Goal: Task Accomplishment & Management: Use online tool/utility

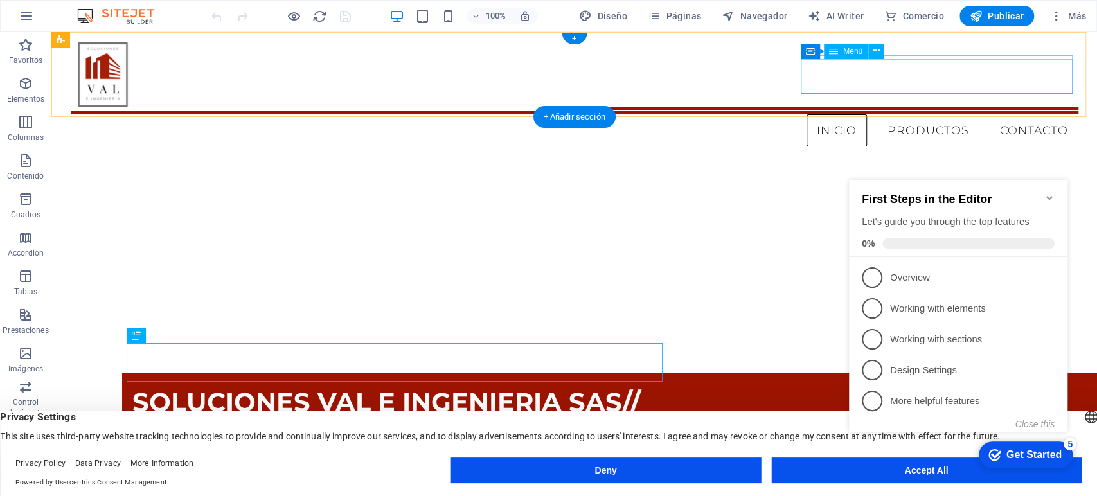
click at [921, 111] on nav "INICIO PRODUCTOS CONTACTO" at bounding box center [575, 129] width 1008 height 36
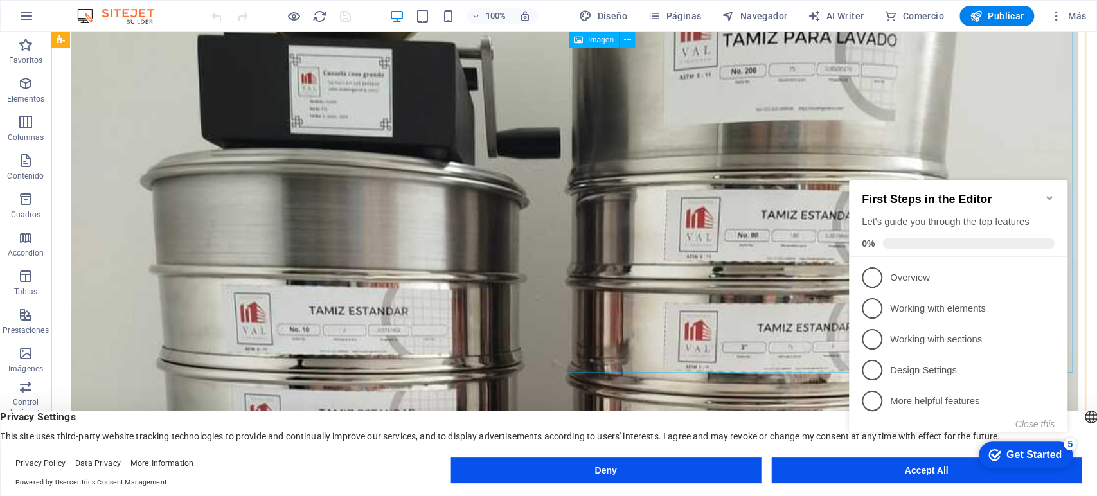
scroll to position [945, 0]
click at [1049, 193] on icon "Minimize checklist" at bounding box center [1049, 198] width 10 height 10
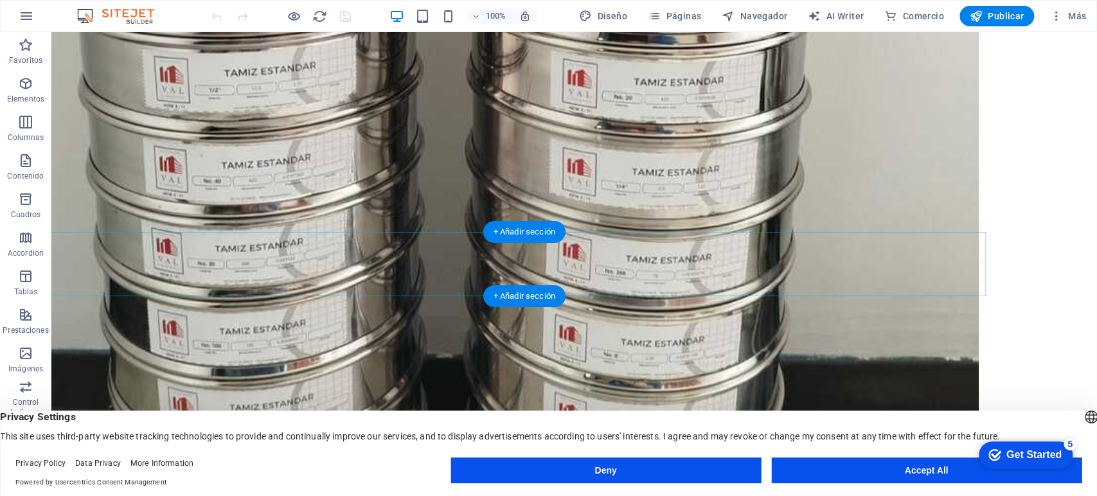
scroll to position [1521, 100]
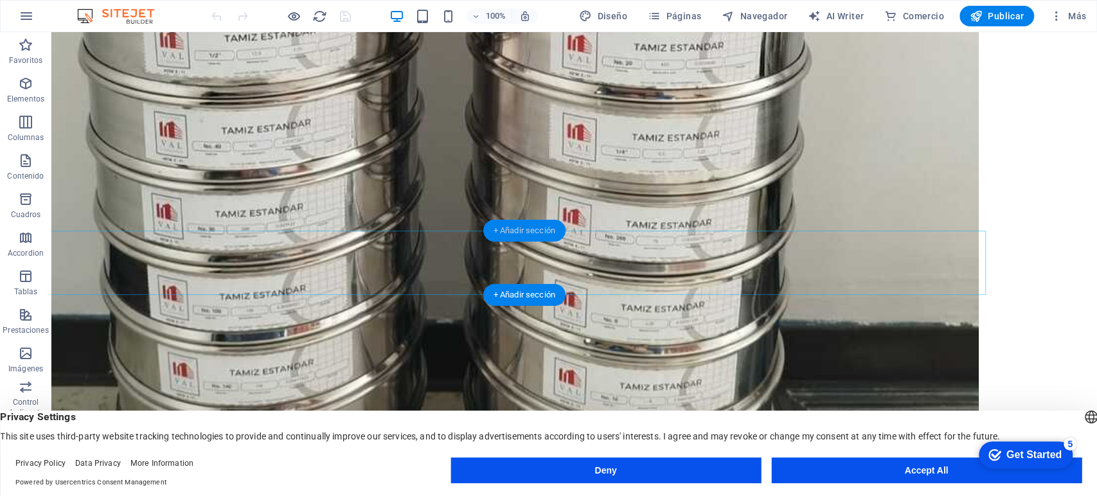
click at [539, 235] on div "+ Añadir sección" at bounding box center [524, 231] width 82 height 22
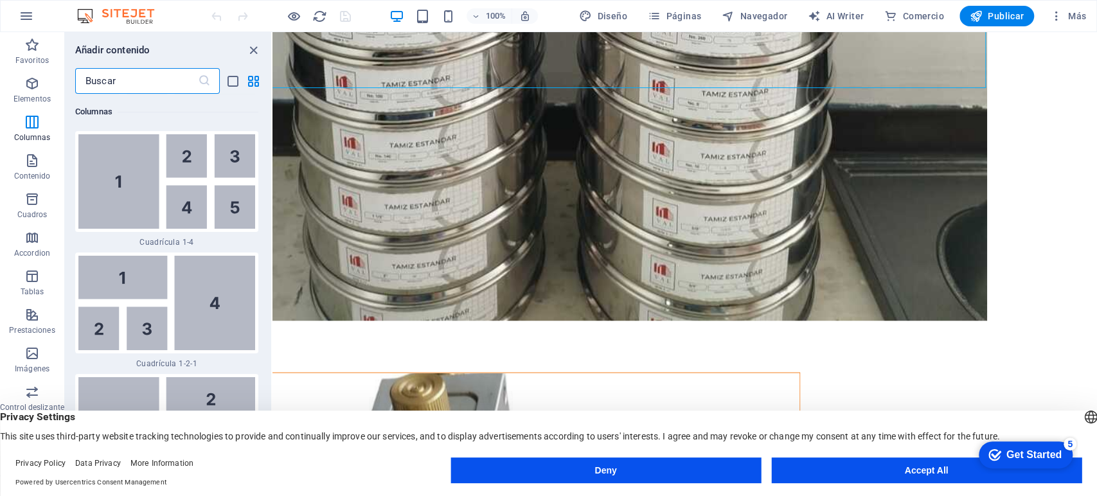
scroll to position [3478, 0]
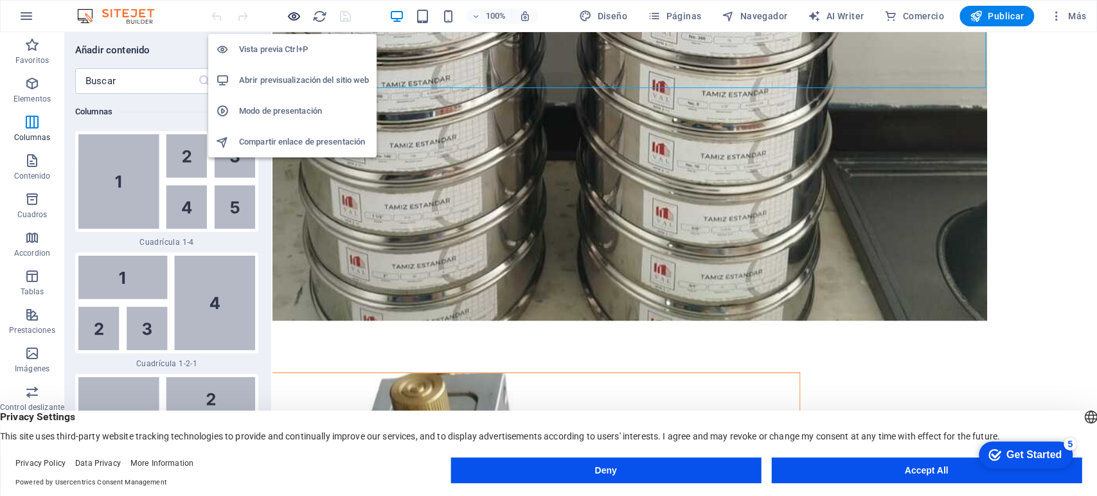
click at [295, 13] on icon "button" at bounding box center [294, 16] width 15 height 15
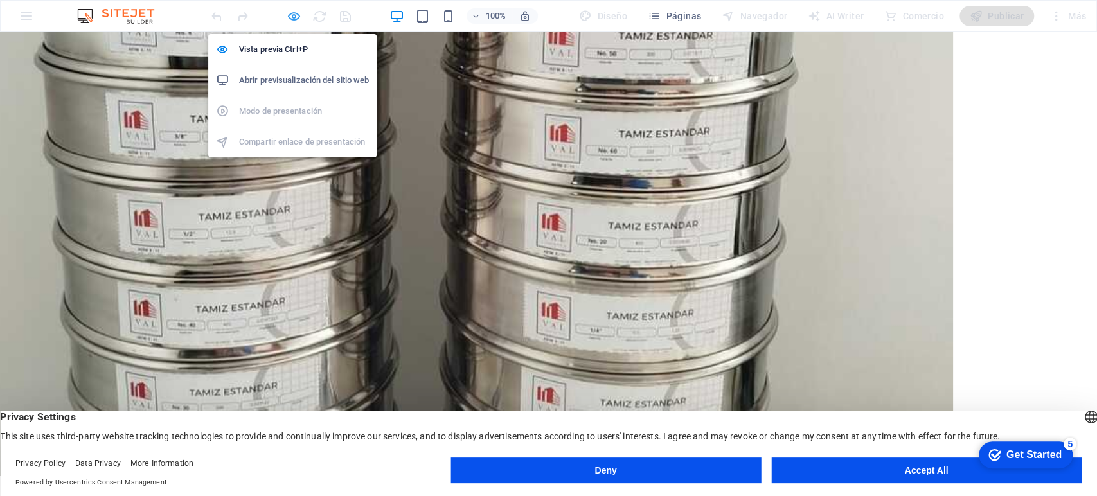
scroll to position [1371, 100]
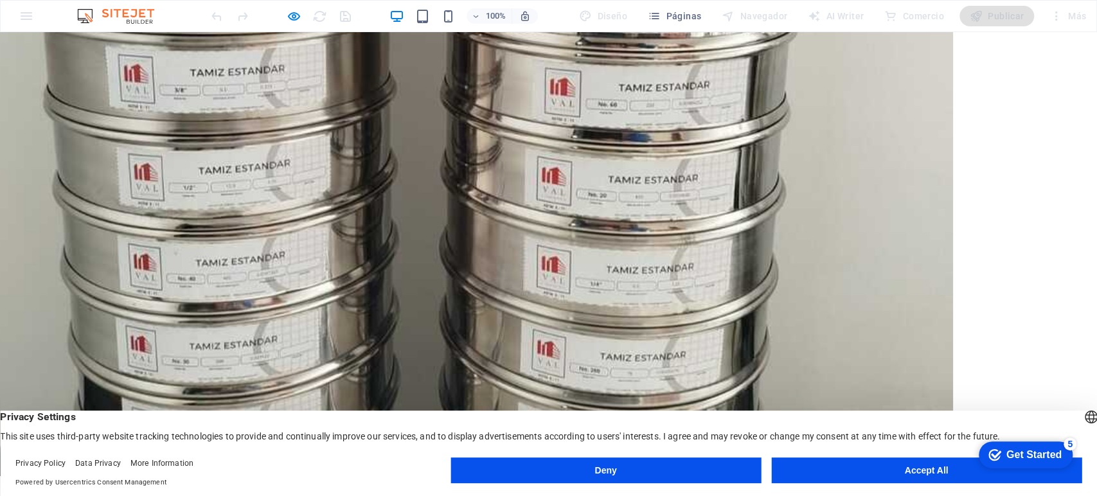
scroll to position [1382, 100]
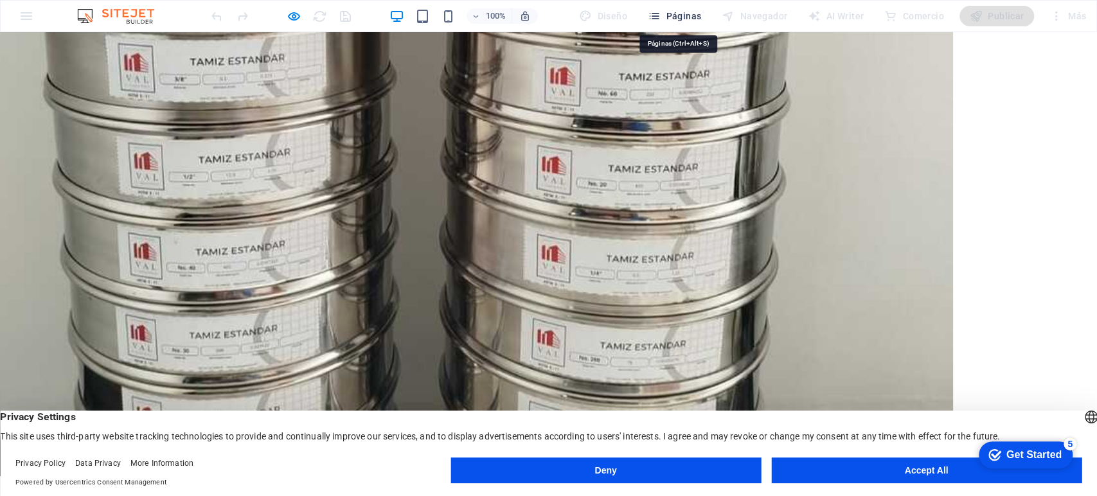
click at [680, 14] on span "Páginas" at bounding box center [674, 16] width 53 height 13
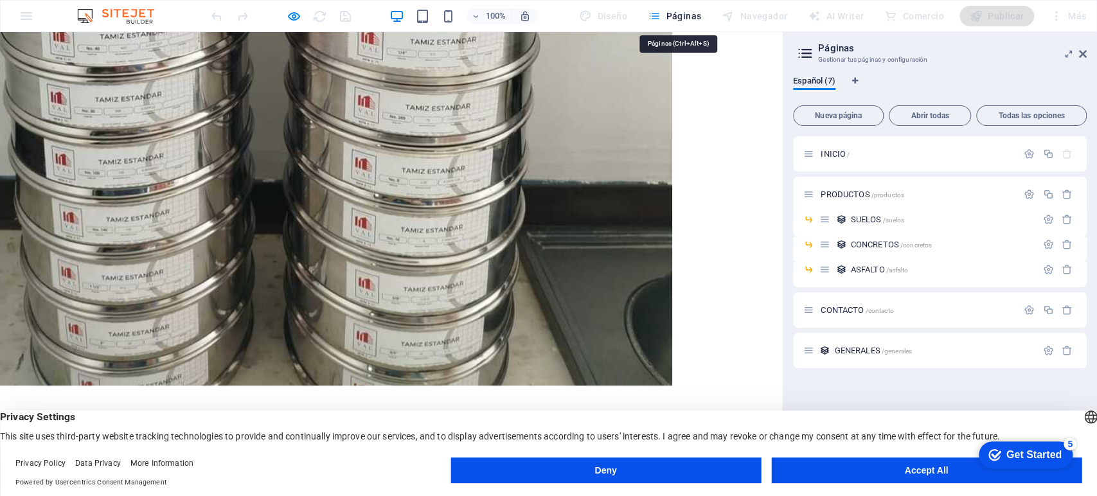
scroll to position [1211, 100]
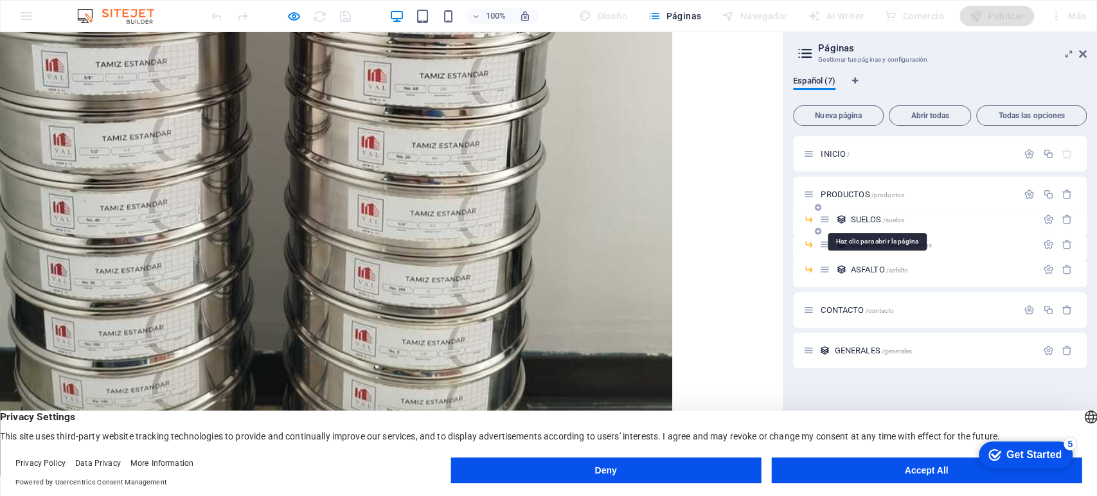
click at [857, 217] on span "SUELOS /suelos" at bounding box center [877, 220] width 54 height 10
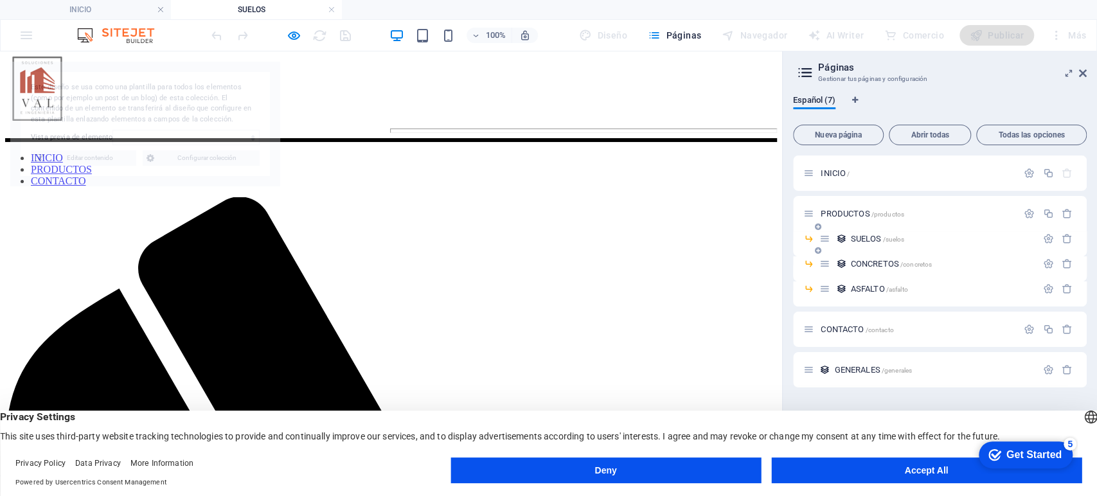
scroll to position [0, 0]
select select "66abddf074d12e2c2d2af4c2"
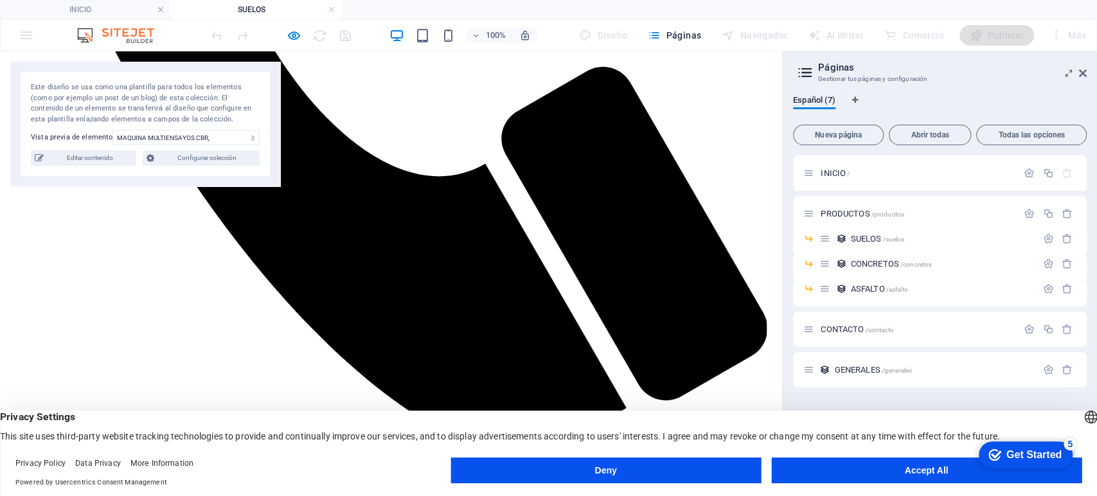
scroll to position [798, 0]
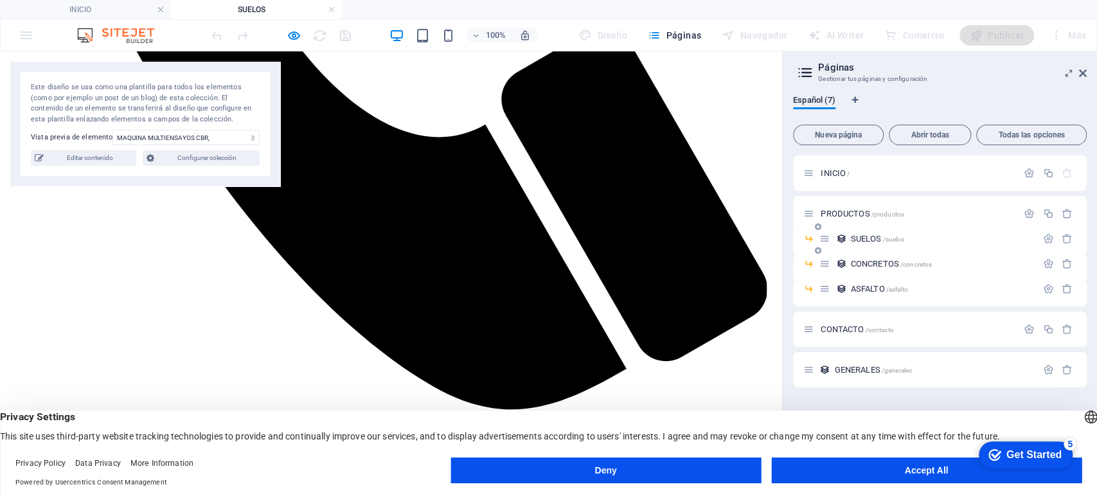
click at [826, 238] on icon at bounding box center [824, 238] width 11 height 11
drag, startPoint x: 849, startPoint y: 244, endPoint x: 861, endPoint y: 240, distance: 12.2
click at [861, 240] on div "SUELOS /suelos" at bounding box center [927, 238] width 217 height 15
click at [861, 240] on span "SUELOS /suelos" at bounding box center [877, 239] width 54 height 10
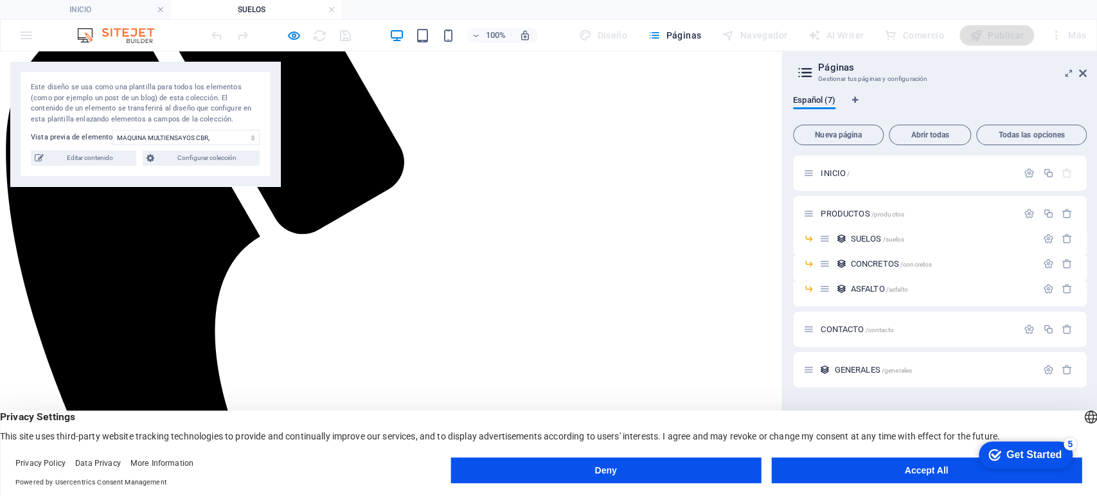
scroll to position [290, 0]
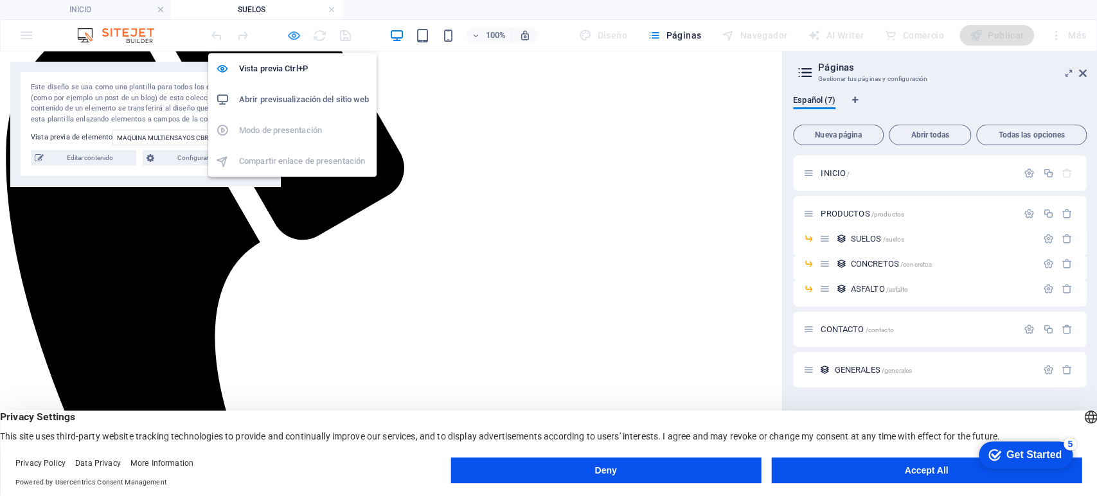
click at [298, 31] on icon "button" at bounding box center [294, 35] width 15 height 15
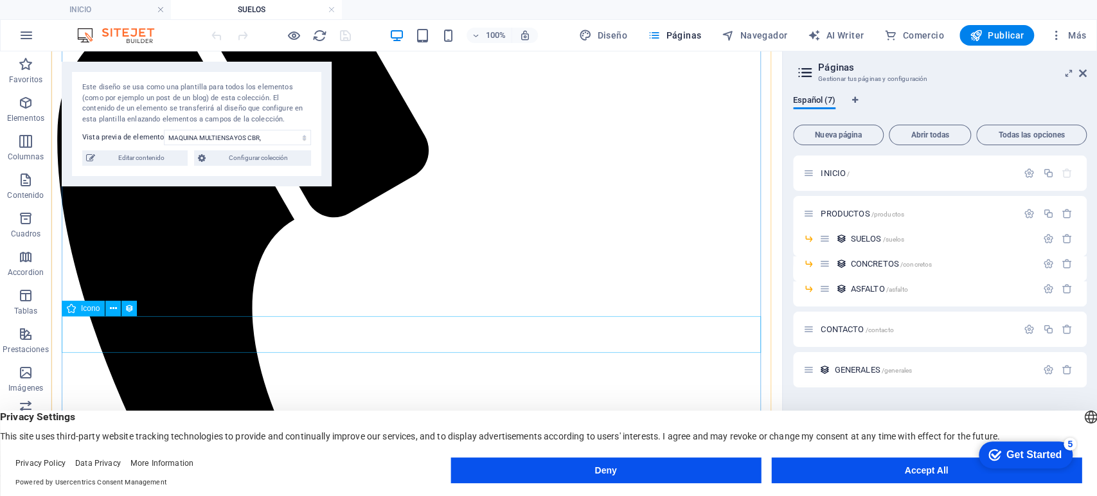
click at [116, 309] on icon at bounding box center [113, 308] width 7 height 13
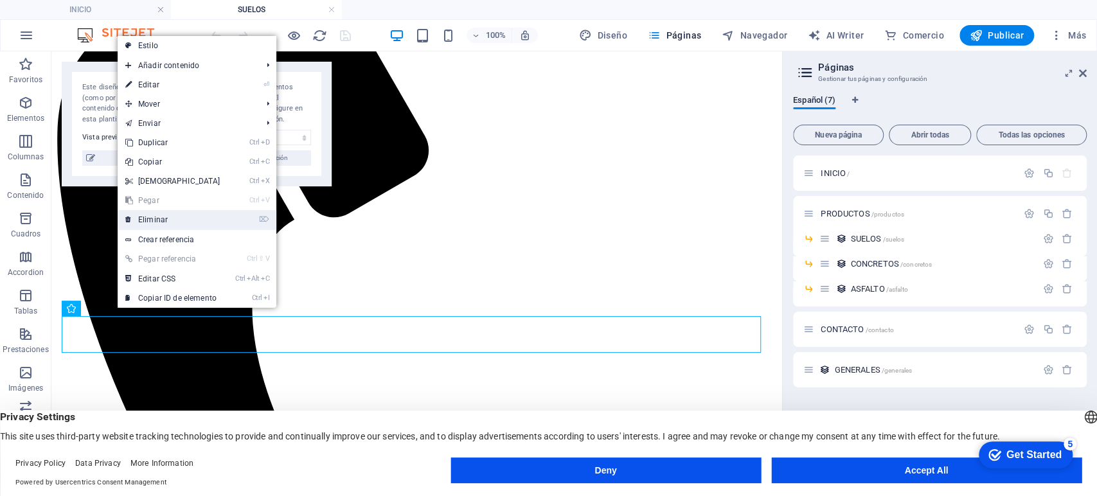
click at [149, 217] on link "⌦ Eliminar" at bounding box center [173, 219] width 111 height 19
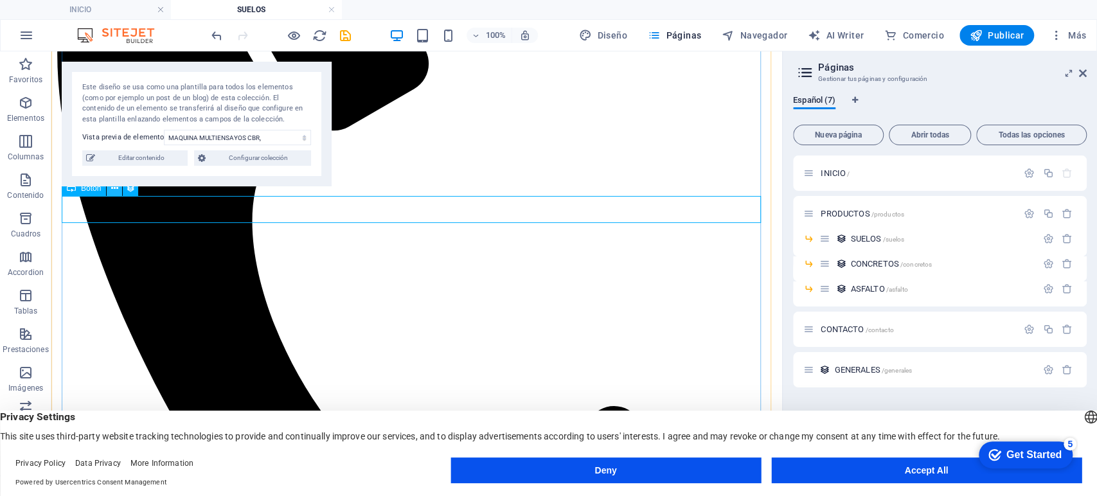
click at [111, 195] on button at bounding box center [114, 188] width 15 height 15
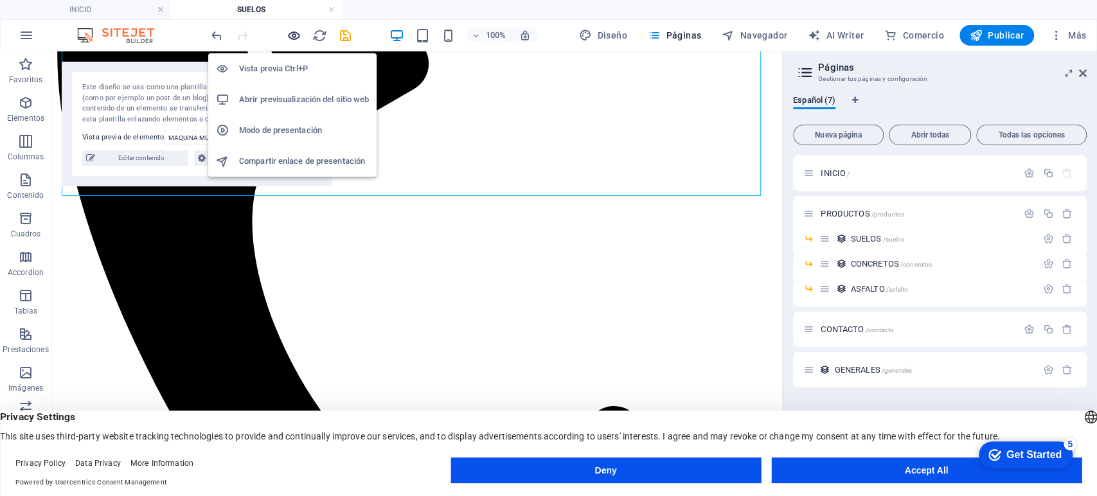
click at [292, 39] on icon "button" at bounding box center [294, 35] width 15 height 15
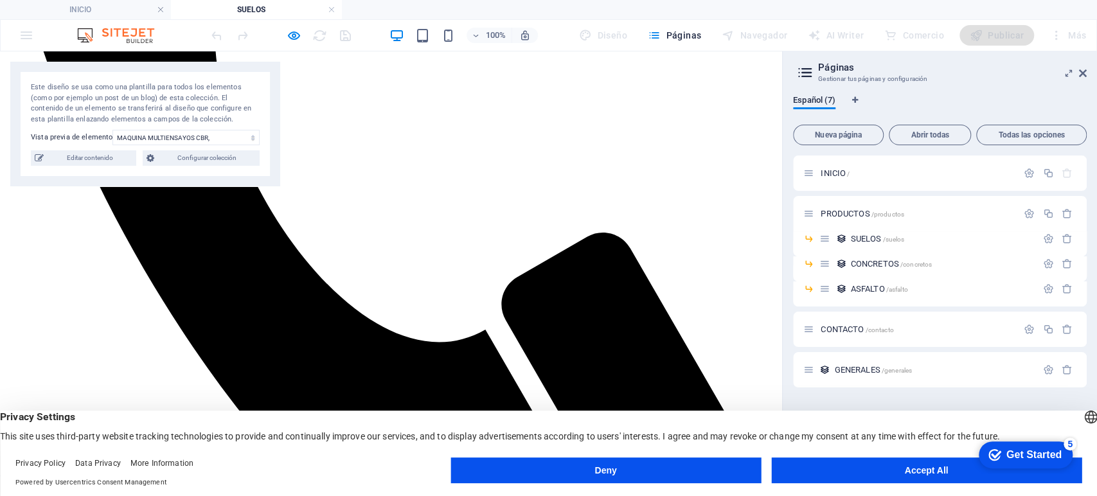
scroll to position [594, 0]
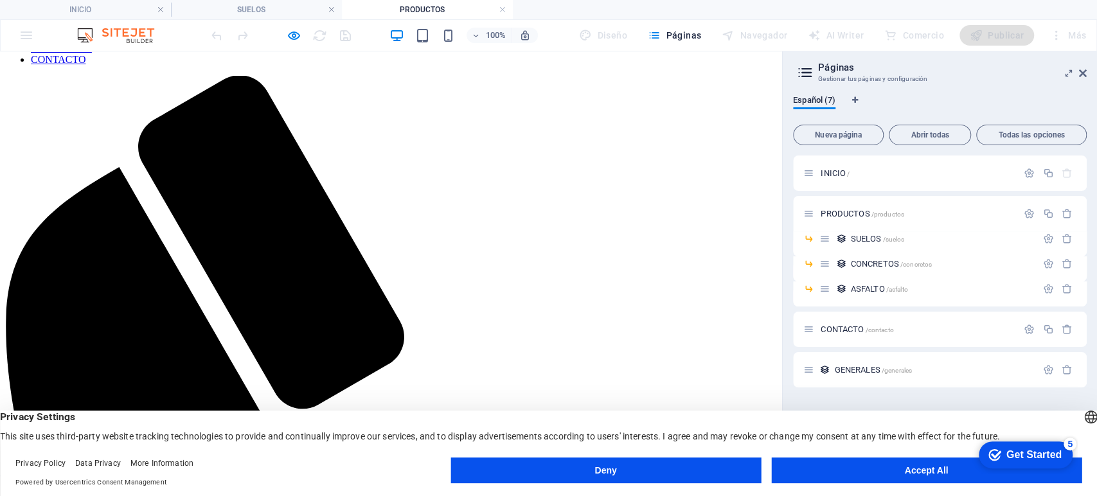
scroll to position [0, 0]
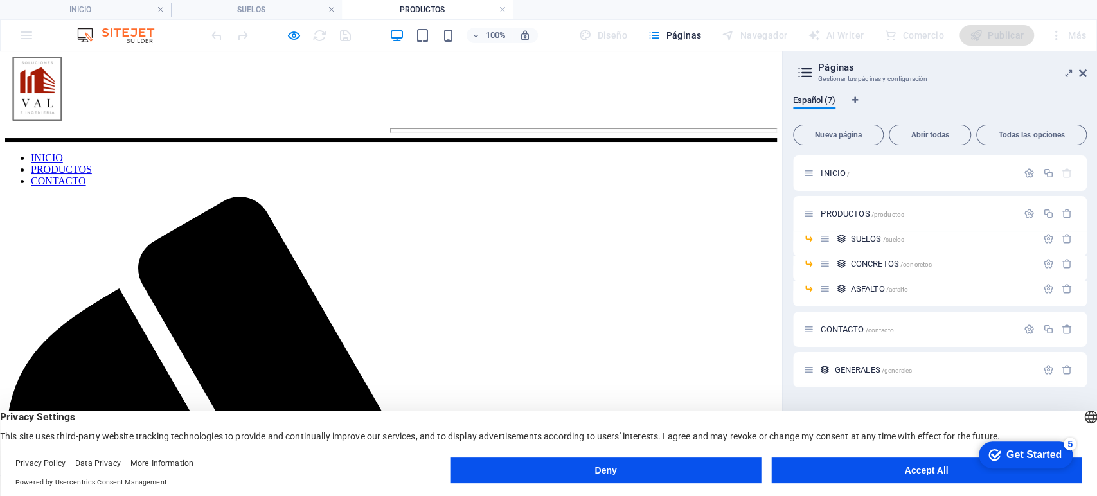
click at [48, 122] on figure at bounding box center [391, 90] width 772 height 67
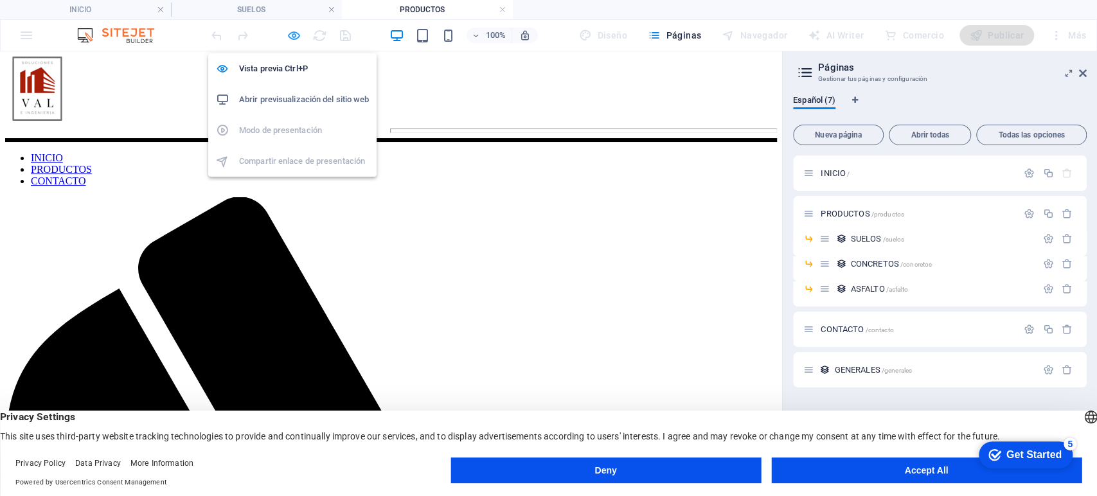
click at [294, 31] on icon "button" at bounding box center [294, 35] width 15 height 15
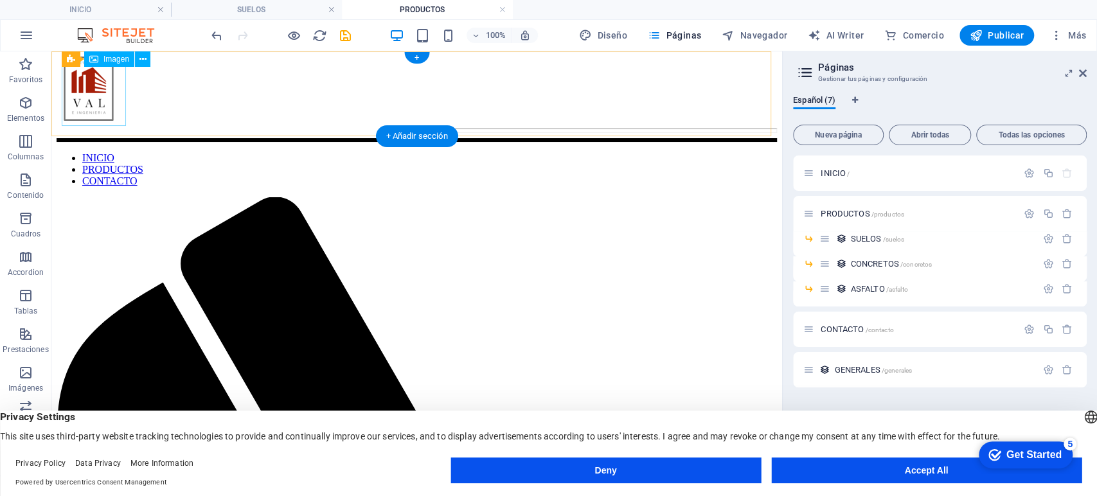
click at [111, 102] on figure at bounding box center [417, 90] width 720 height 67
click at [420, 59] on div "+" at bounding box center [416, 58] width 25 height 12
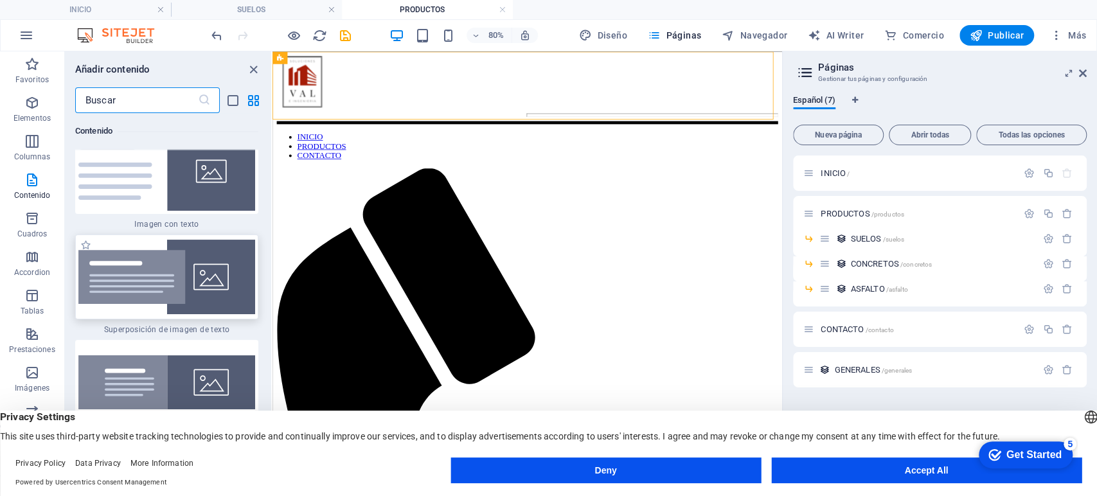
scroll to position [4852, 0]
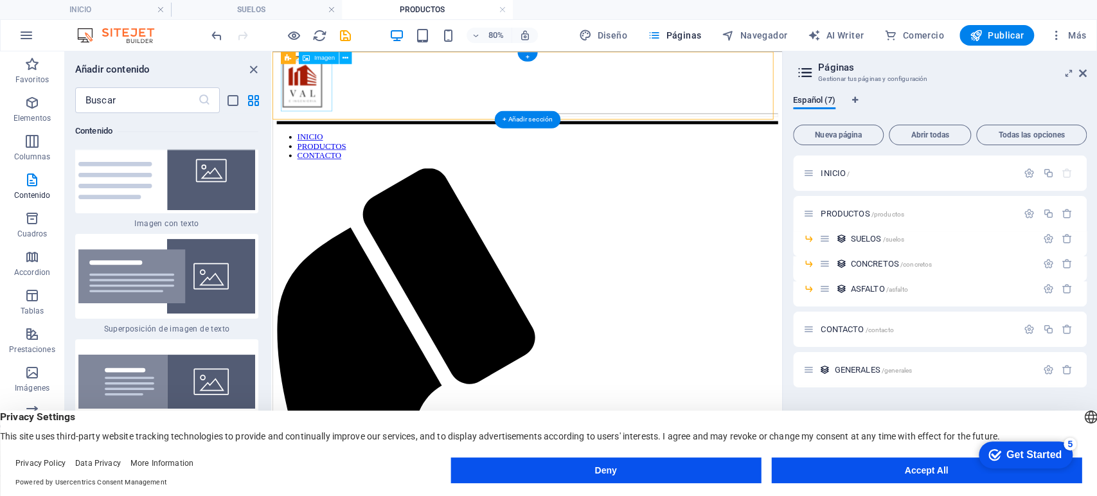
click at [319, 82] on figure at bounding box center [591, 90] width 627 height 67
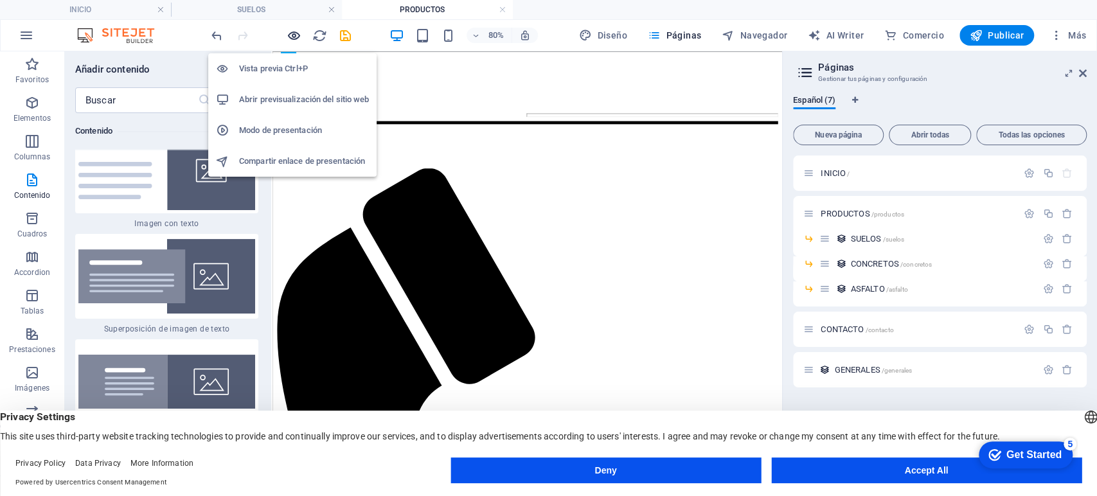
click at [295, 30] on icon "button" at bounding box center [294, 35] width 15 height 15
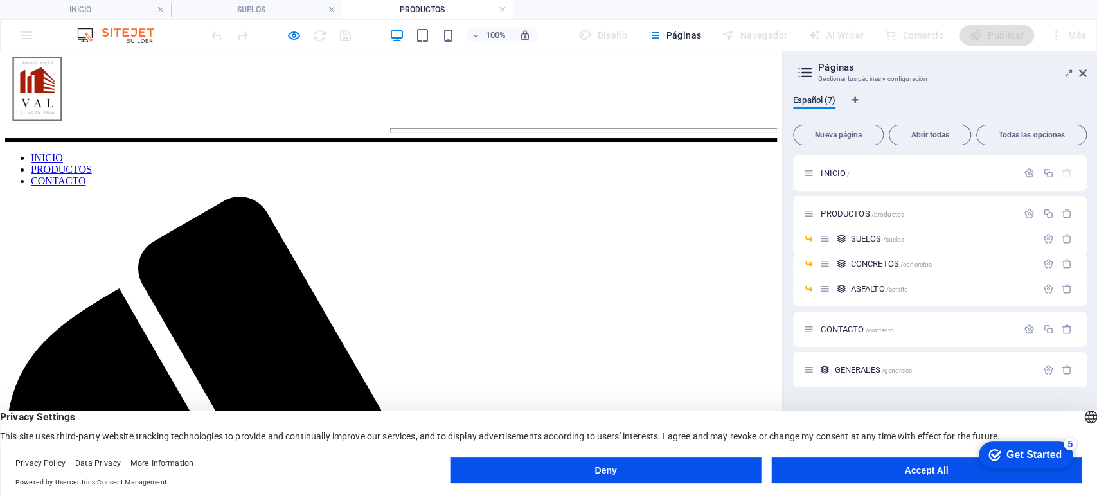
click at [43, 120] on img at bounding box center [37, 89] width 64 height 64
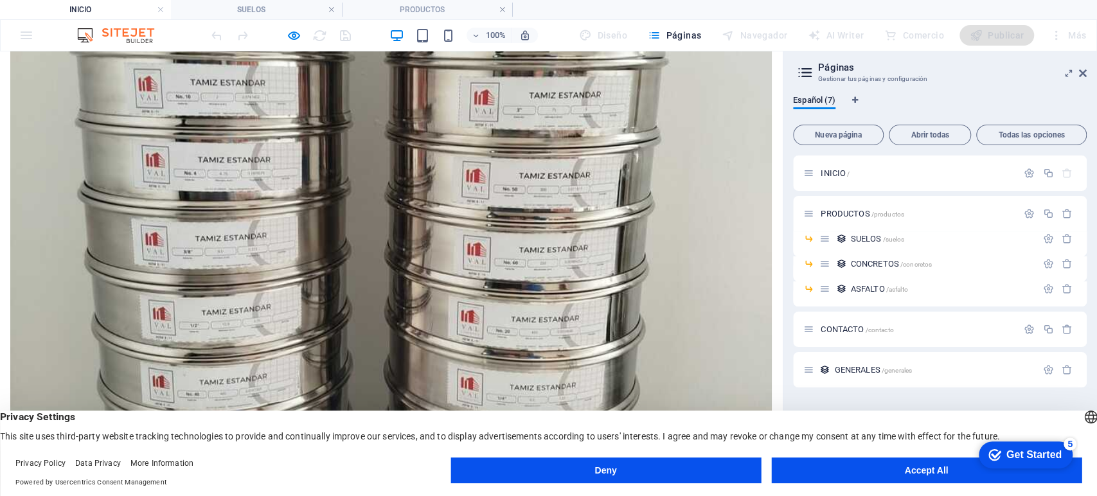
scroll to position [1126, 0]
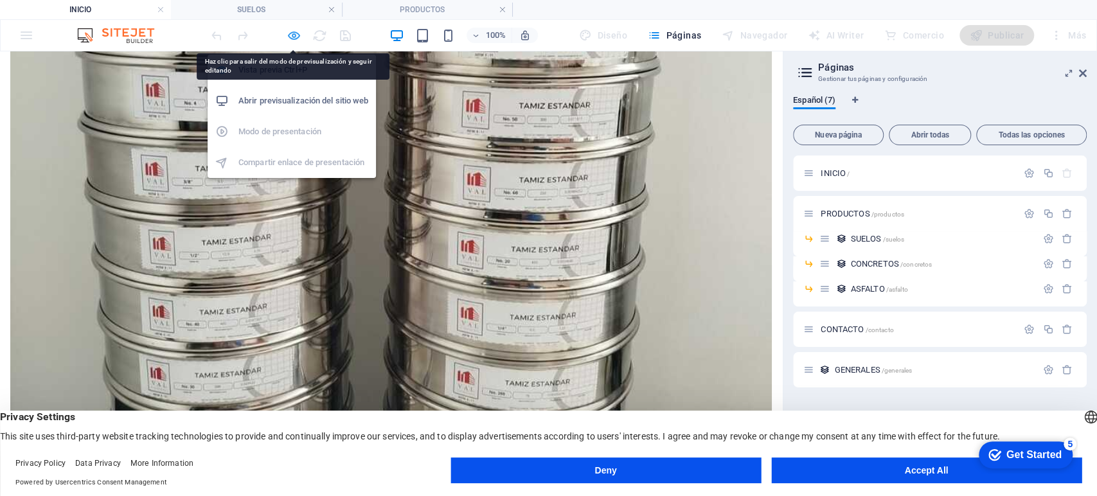
click at [289, 31] on icon "button" at bounding box center [294, 35] width 15 height 15
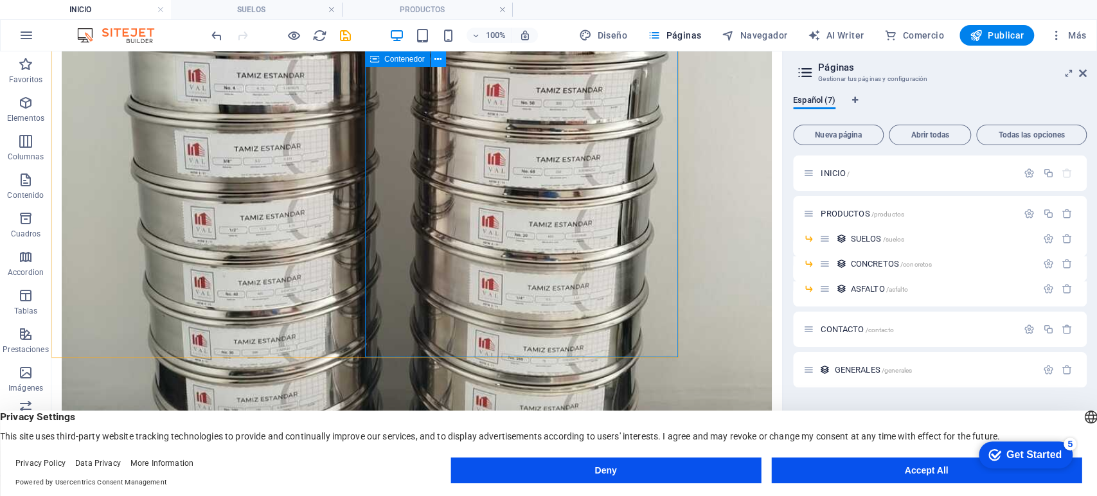
click at [437, 60] on icon at bounding box center [437, 59] width 7 height 13
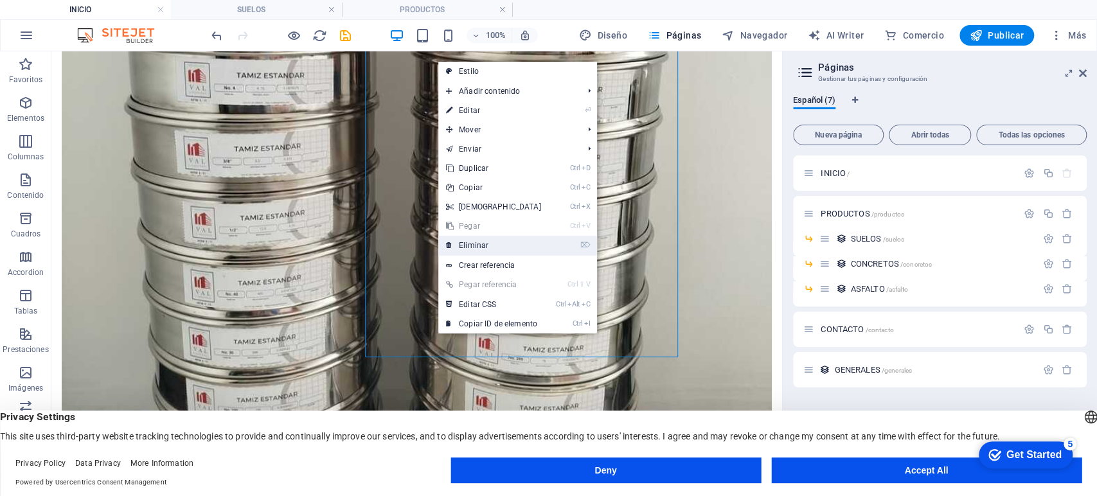
click at [469, 245] on link "⌦ Eliminar" at bounding box center [493, 245] width 111 height 19
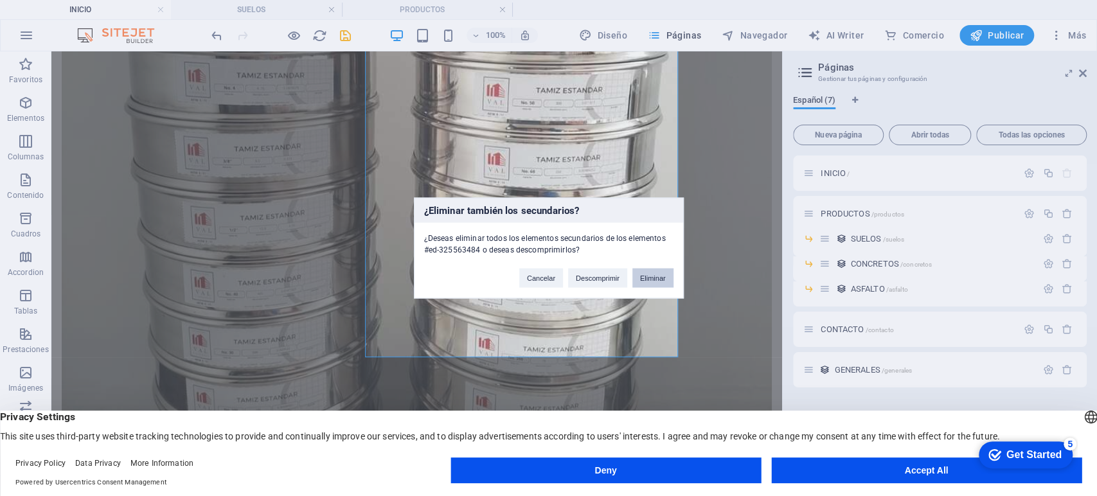
click at [643, 276] on button "Eliminar" at bounding box center [652, 278] width 41 height 19
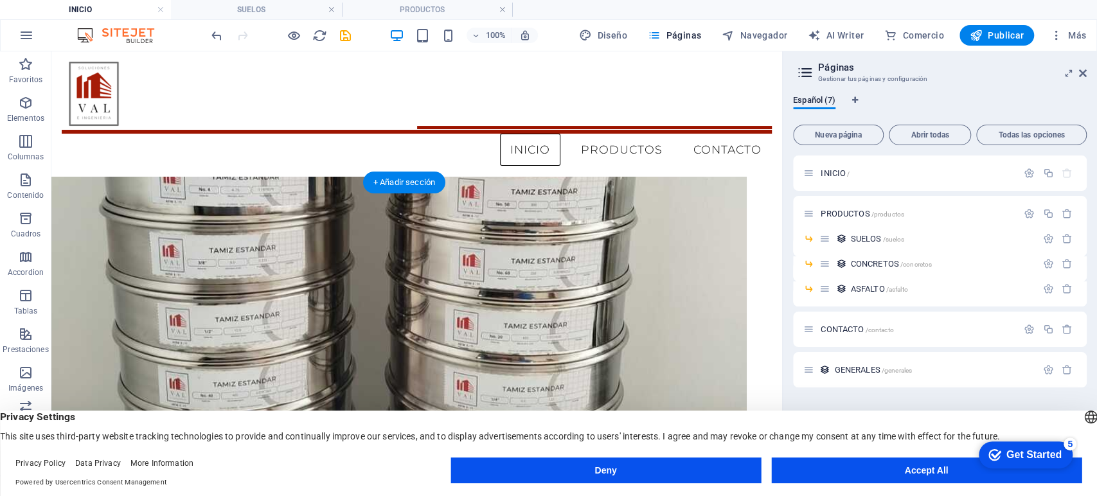
scroll to position [997, 25]
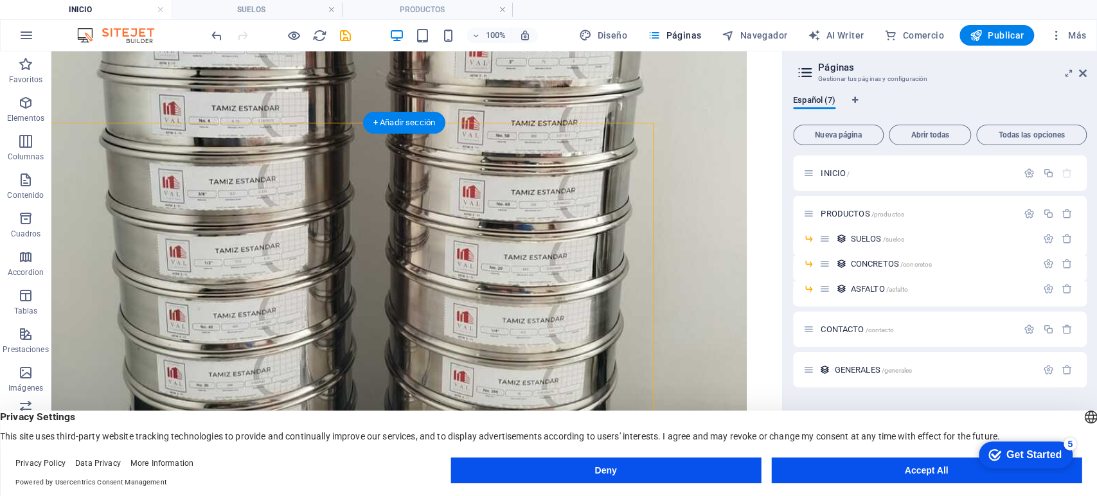
scroll to position [1112, 25]
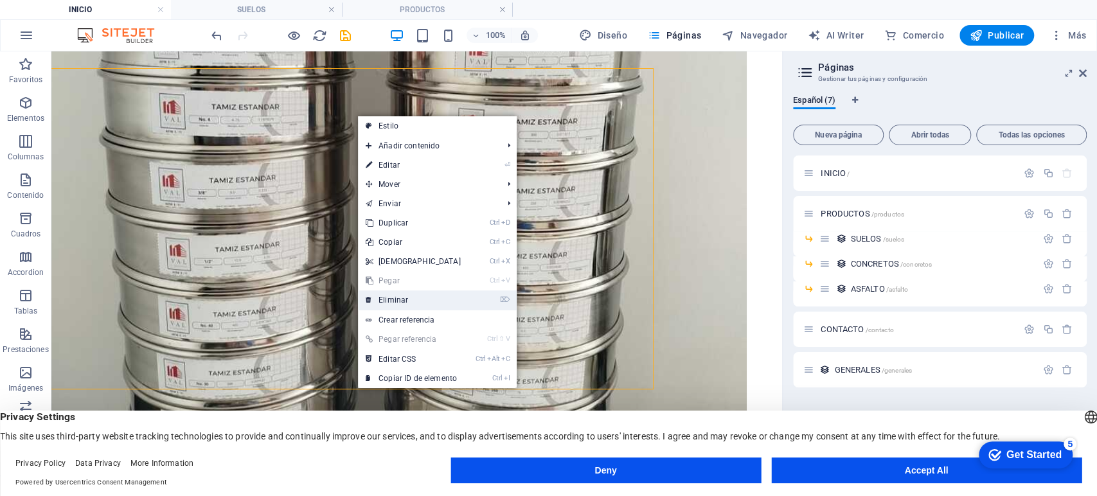
click at [416, 301] on link "⌦ Eliminar" at bounding box center [413, 299] width 111 height 19
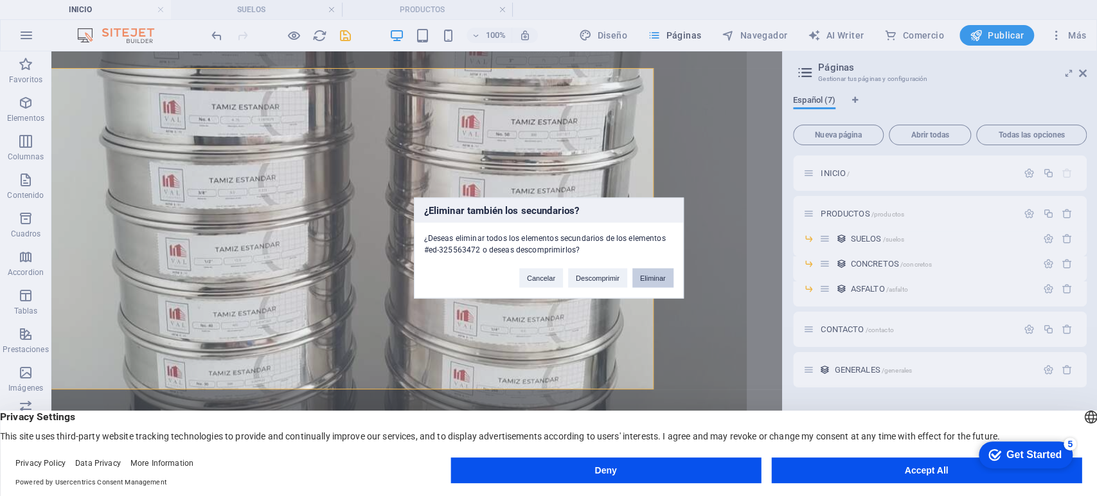
click at [651, 276] on button "Eliminar" at bounding box center [652, 278] width 41 height 19
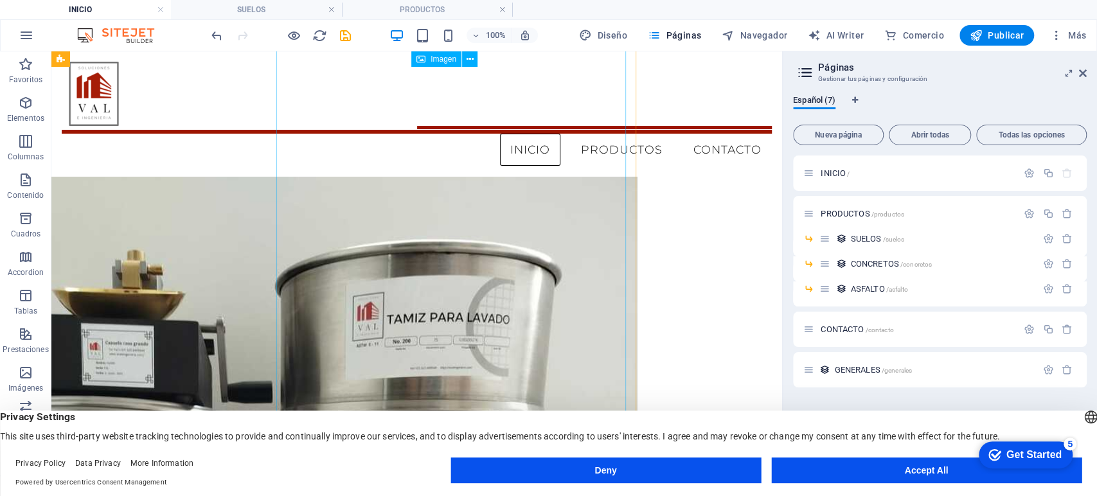
scroll to position [596, 134]
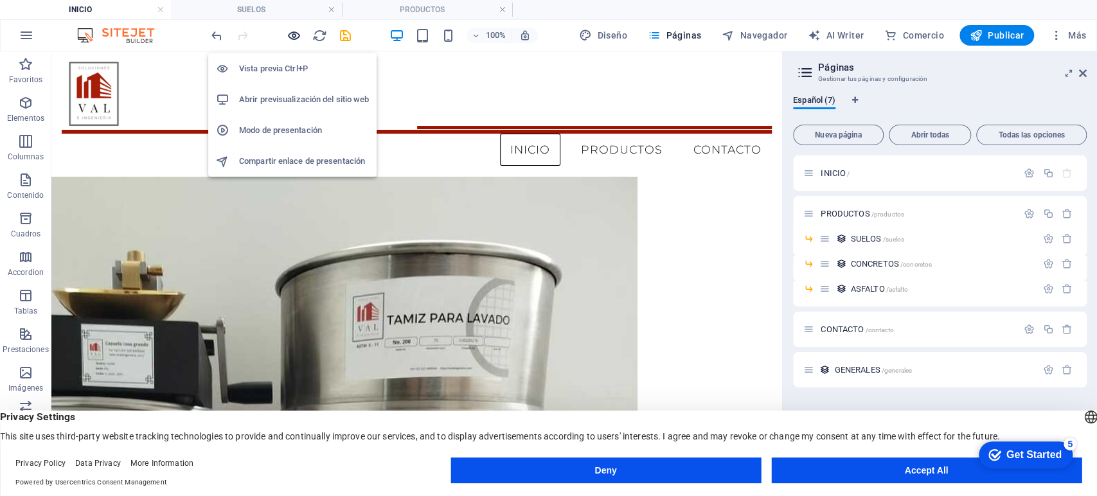
click at [293, 42] on icon "button" at bounding box center [294, 35] width 15 height 15
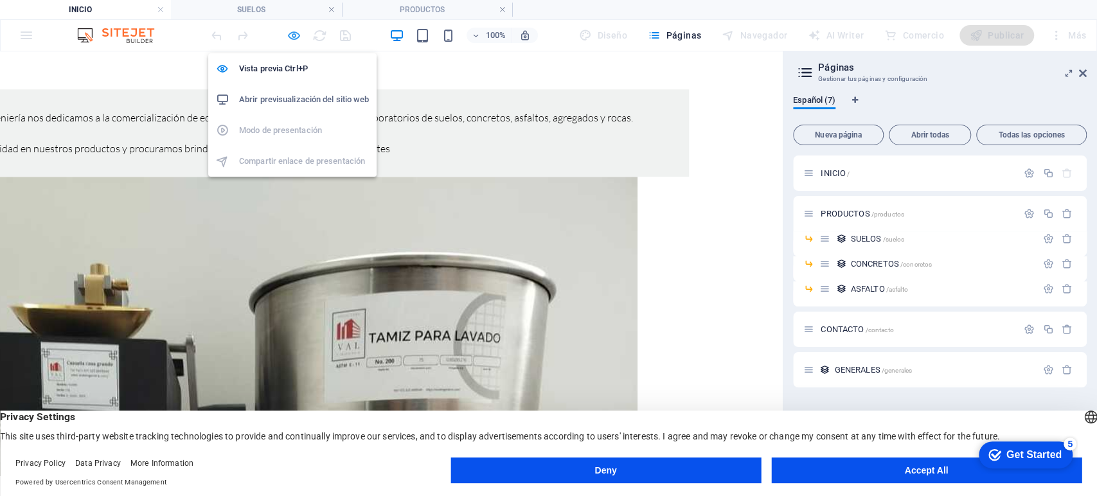
scroll to position [603, 134]
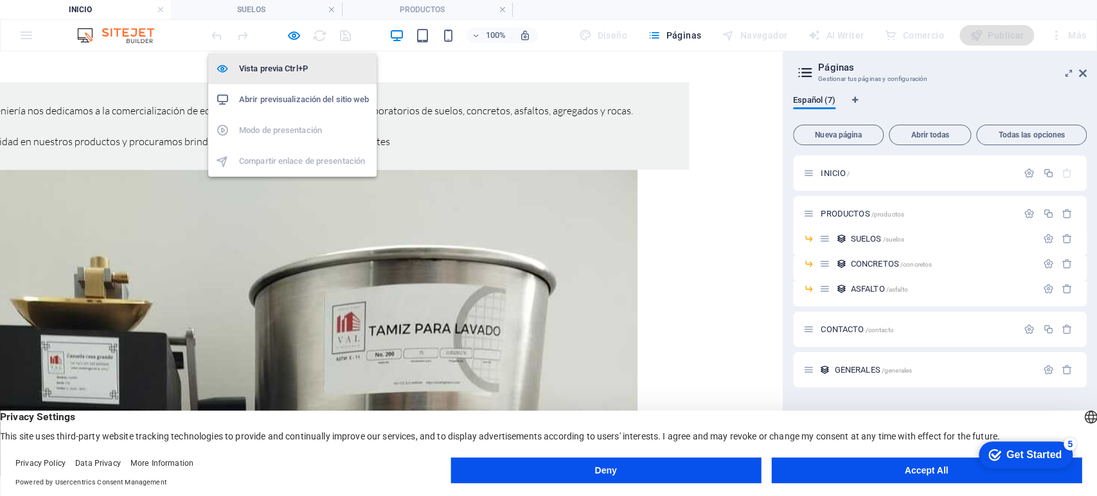
click at [284, 60] on li "Vista previa Ctrl+P" at bounding box center [292, 68] width 168 height 31
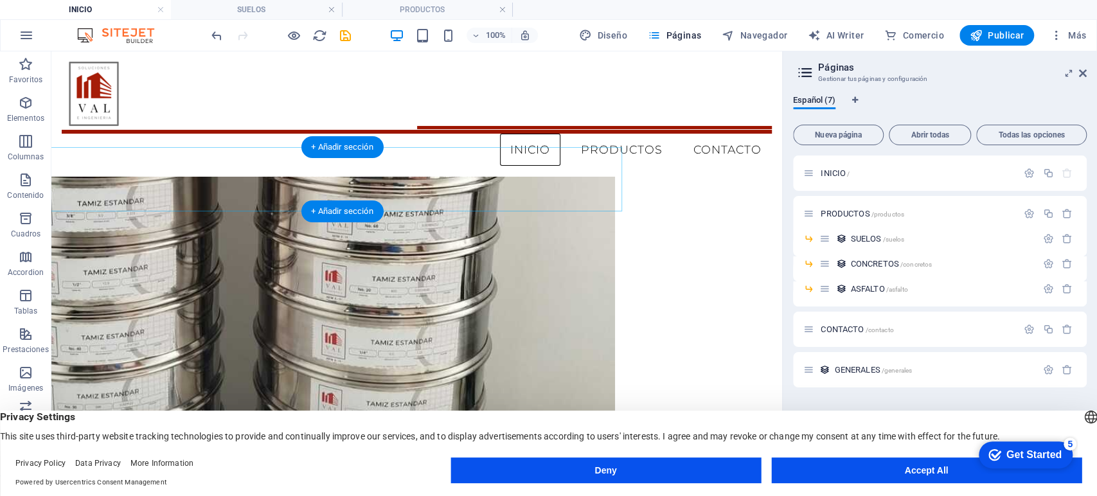
scroll to position [1048, 157]
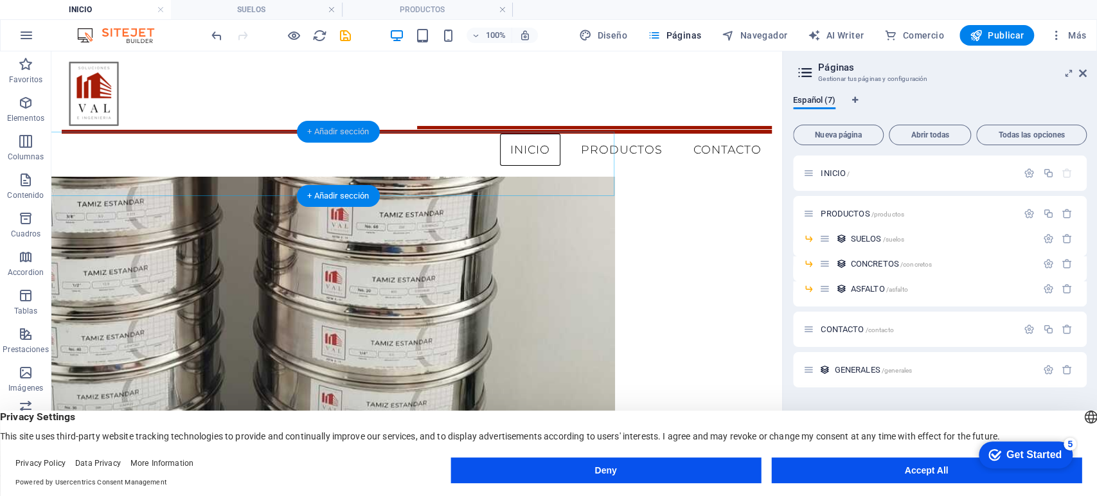
click at [350, 132] on div "+ Añadir sección" at bounding box center [338, 132] width 82 height 22
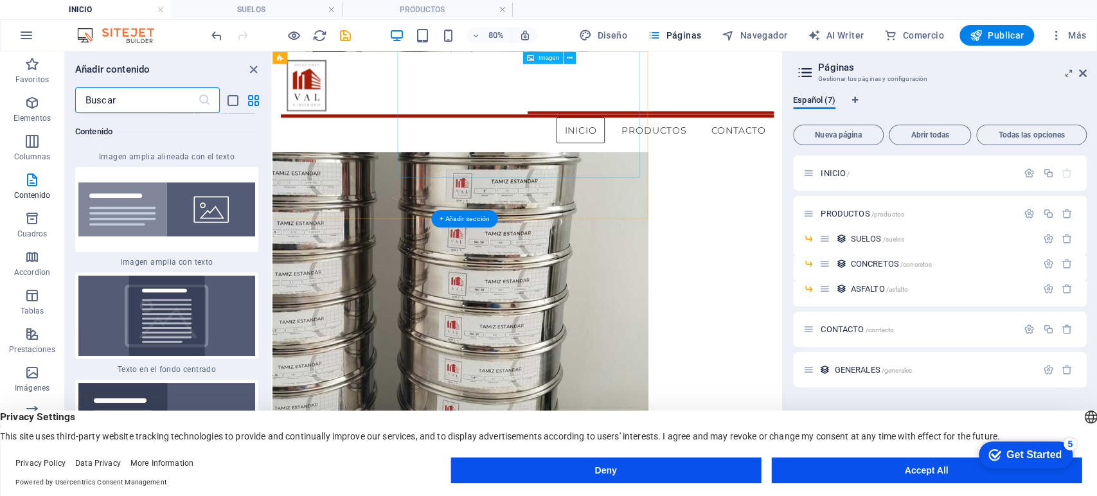
scroll to position [857, 157]
click at [468, 220] on div "+ Añadir sección" at bounding box center [464, 218] width 66 height 17
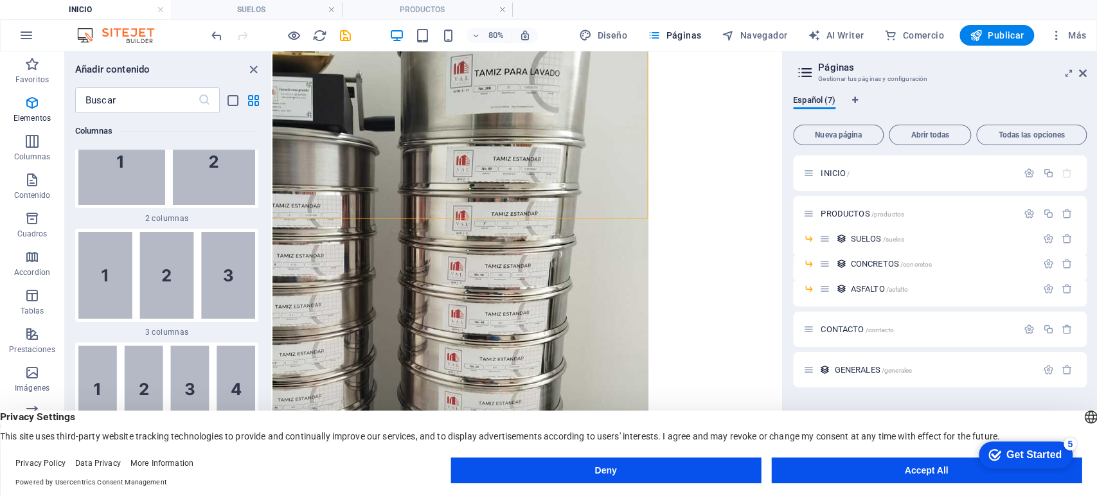
scroll to position [888, 0]
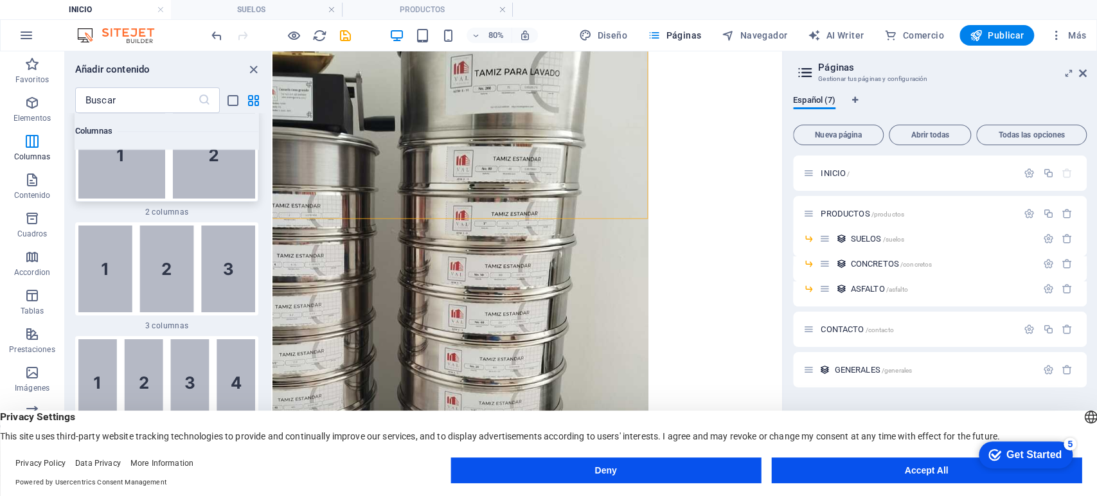
click at [224, 184] on img at bounding box center [166, 155] width 177 height 87
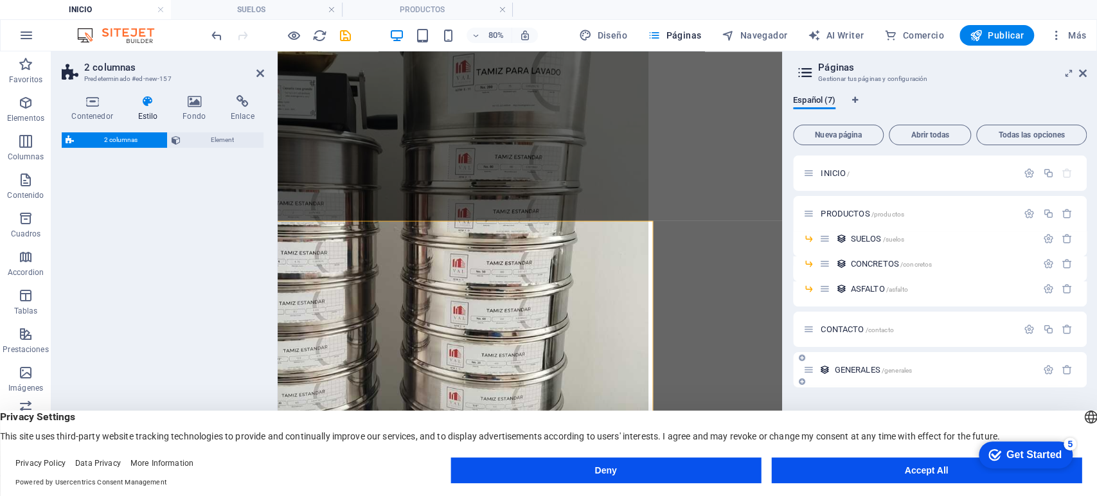
select select "rem"
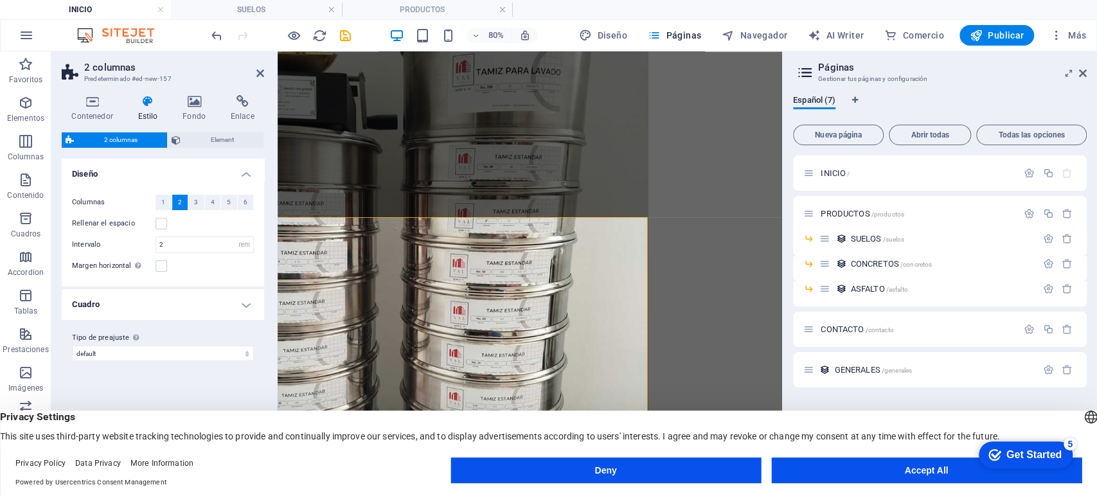
scroll to position [855, 157]
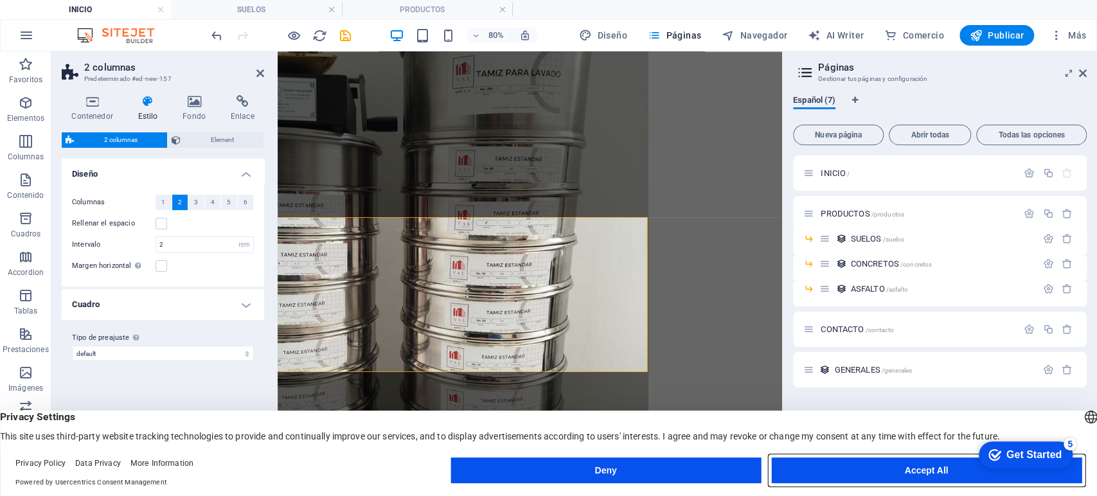
click at [880, 461] on button "Accept All" at bounding box center [926, 471] width 310 height 26
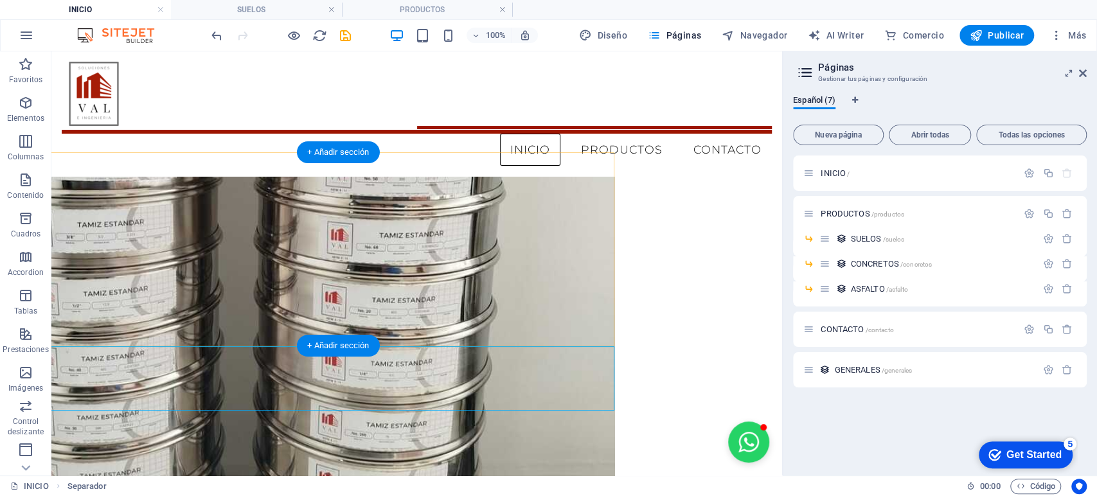
scroll to position [1028, 0]
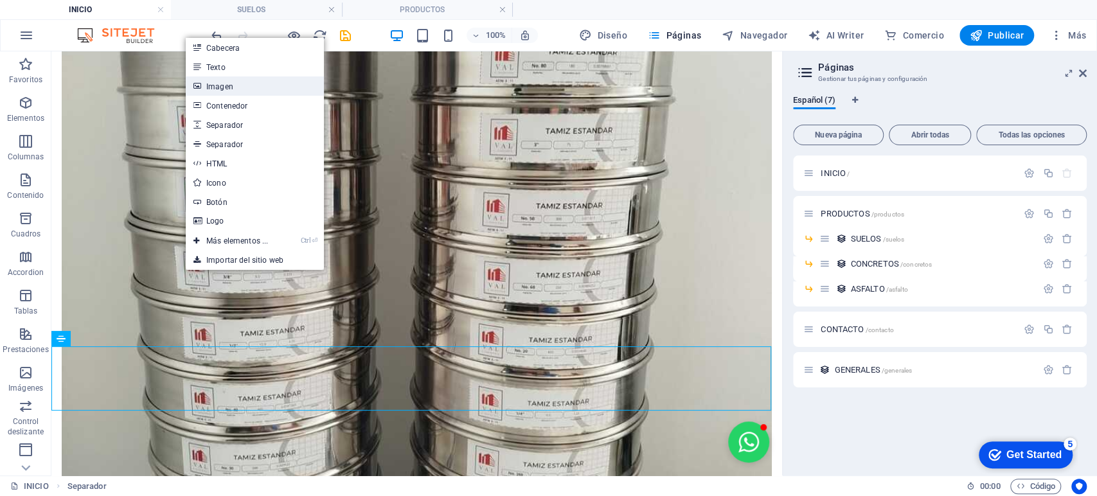
click at [229, 87] on link "Imagen" at bounding box center [255, 85] width 138 height 19
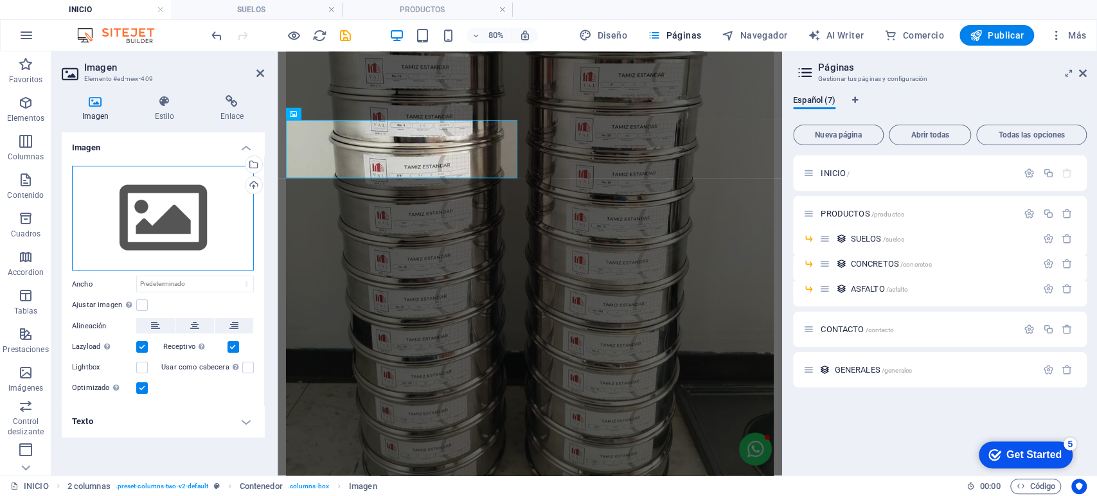
click at [164, 204] on div "Arrastra archivos aquí, haz clic para escoger archivos o selecciona archivos de…" at bounding box center [163, 218] width 182 height 105
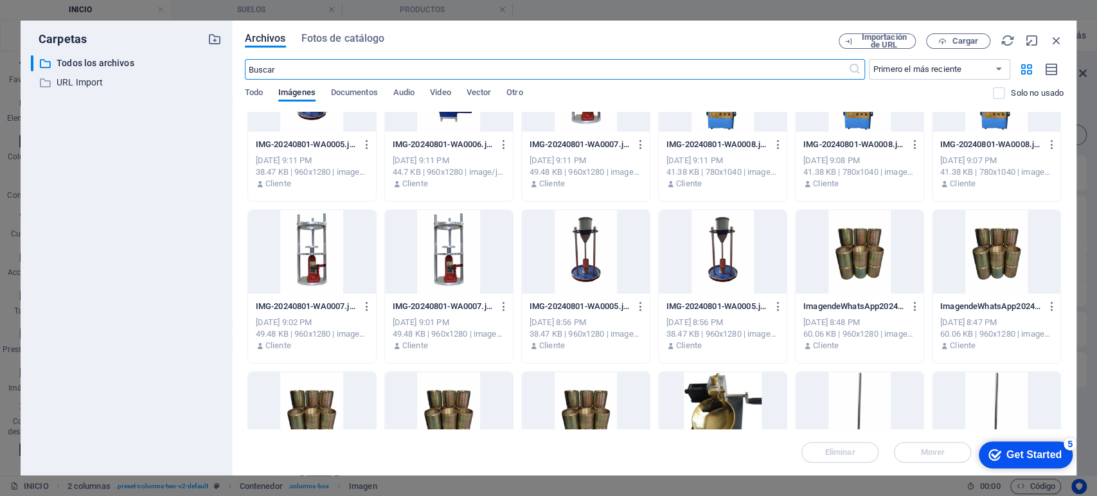
scroll to position [226, 0]
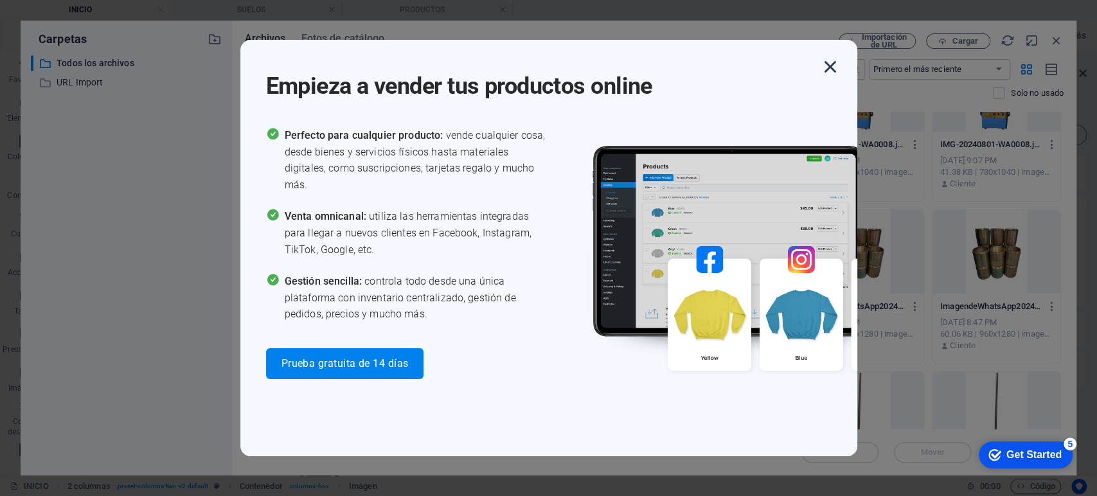
click at [830, 62] on icon "button" at bounding box center [830, 66] width 23 height 23
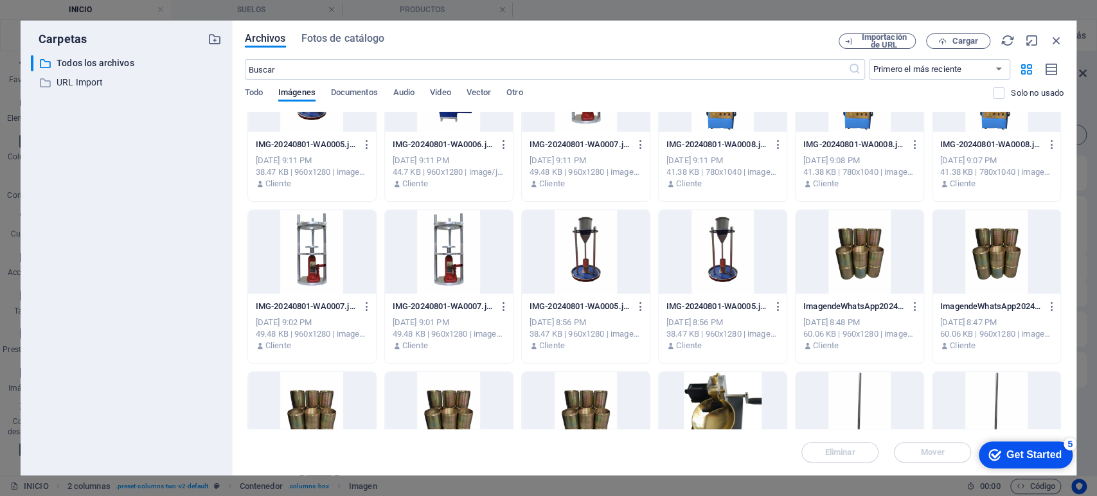
click at [1022, 454] on div "Get Started" at bounding box center [1033, 455] width 55 height 12
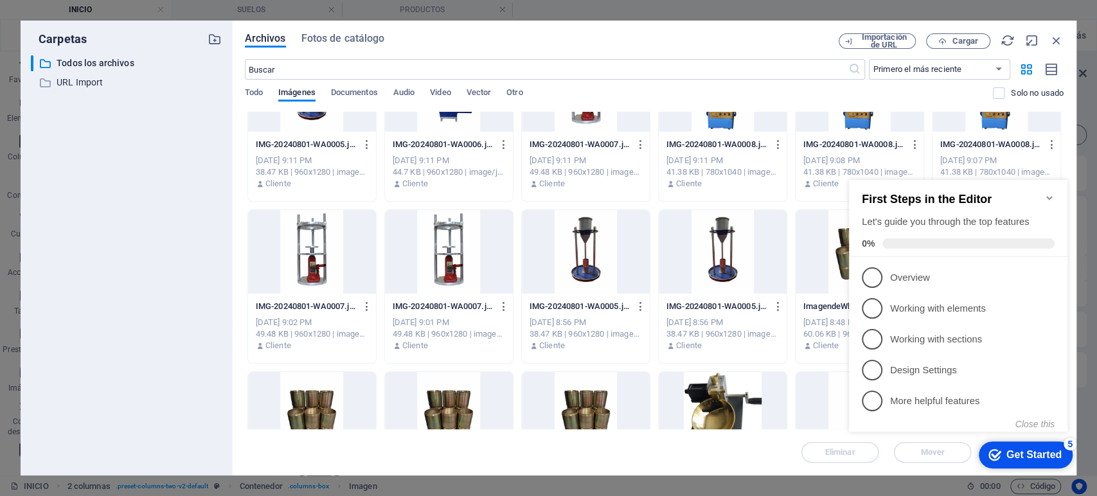
click at [823, 85] on div "​ Primero el más reciente Primero el más antiguo Nombre (A-Z) Nombre (Z-A) Tama…" at bounding box center [654, 85] width 819 height 53
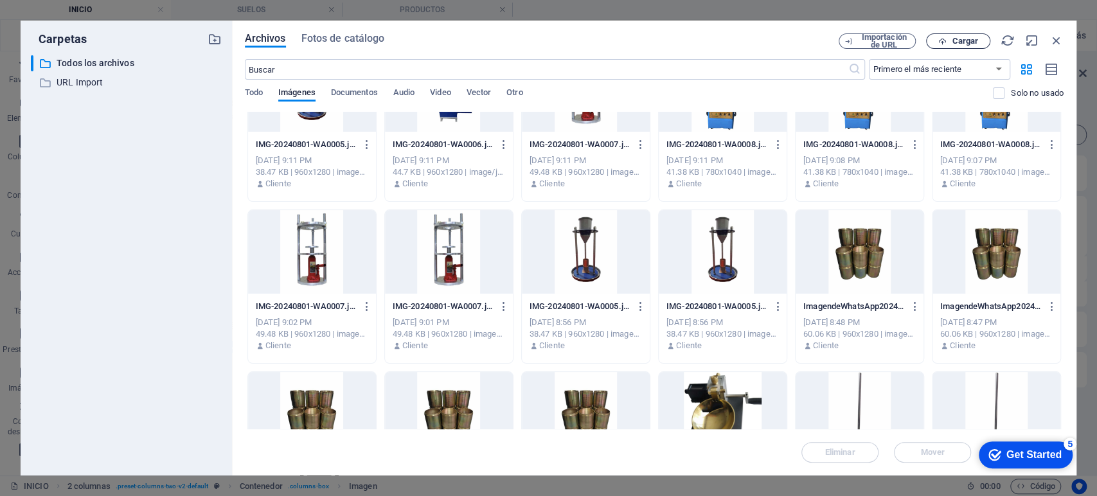
click at [957, 39] on span "Cargar" at bounding box center [965, 41] width 26 height 8
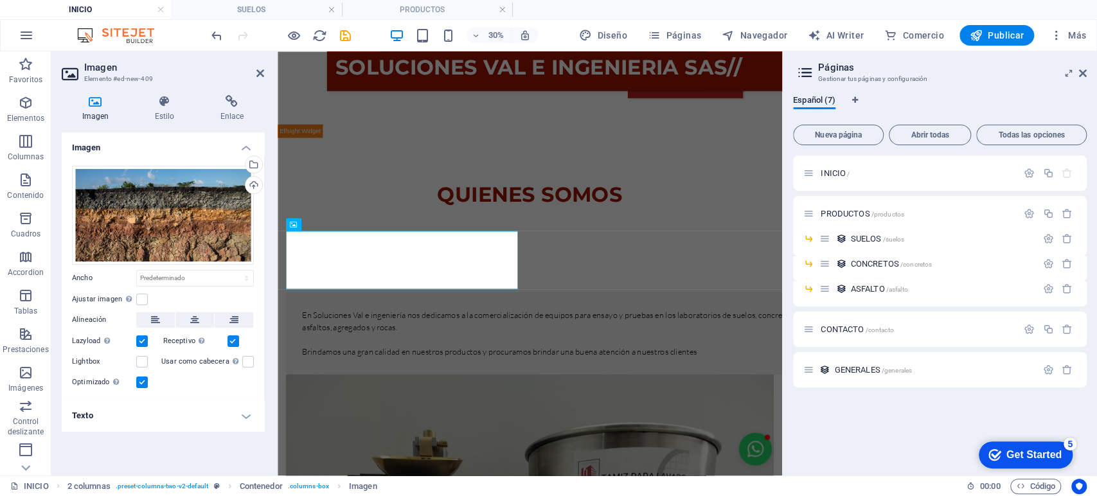
scroll to position [889, 0]
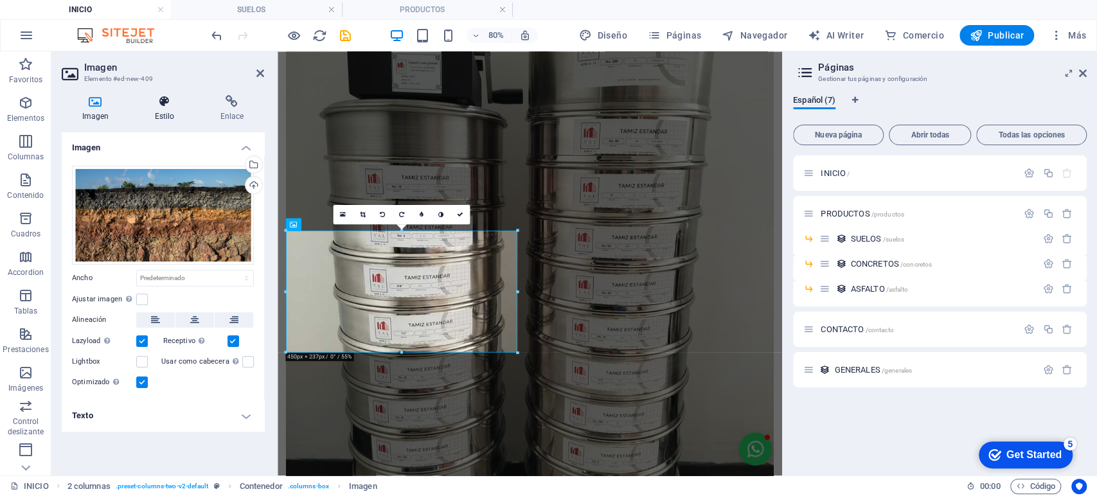
click at [163, 96] on icon at bounding box center [164, 101] width 60 height 13
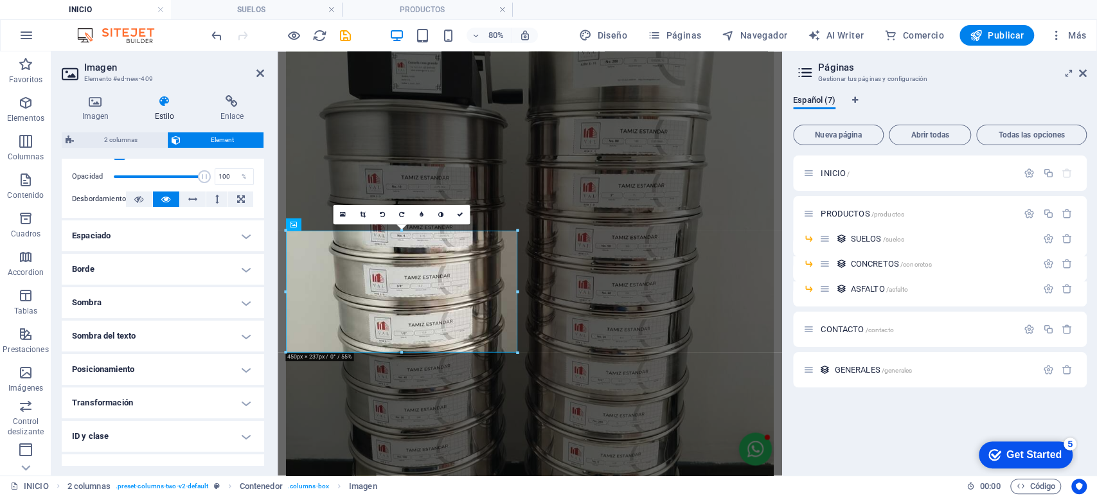
scroll to position [247, 0]
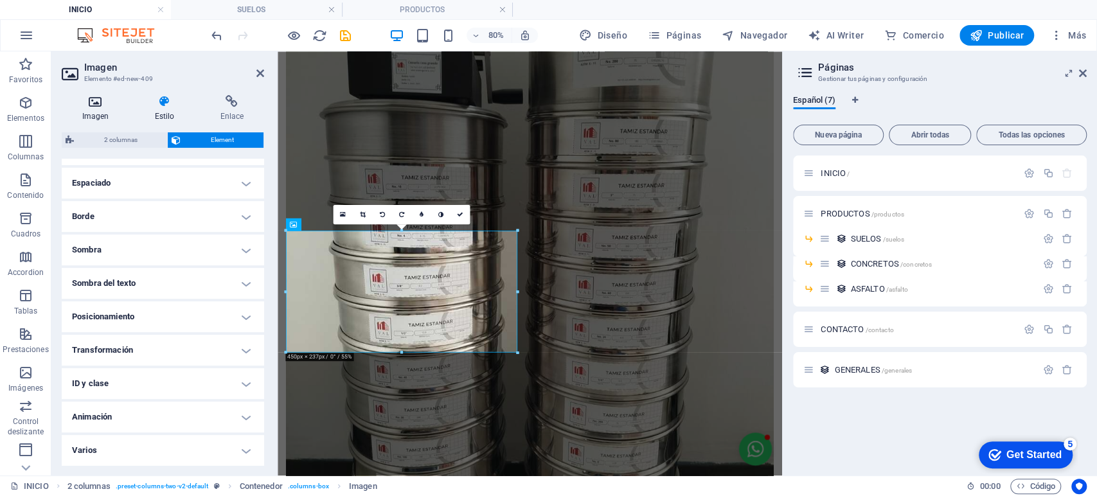
click at [87, 108] on h4 "Imagen" at bounding box center [98, 108] width 73 height 27
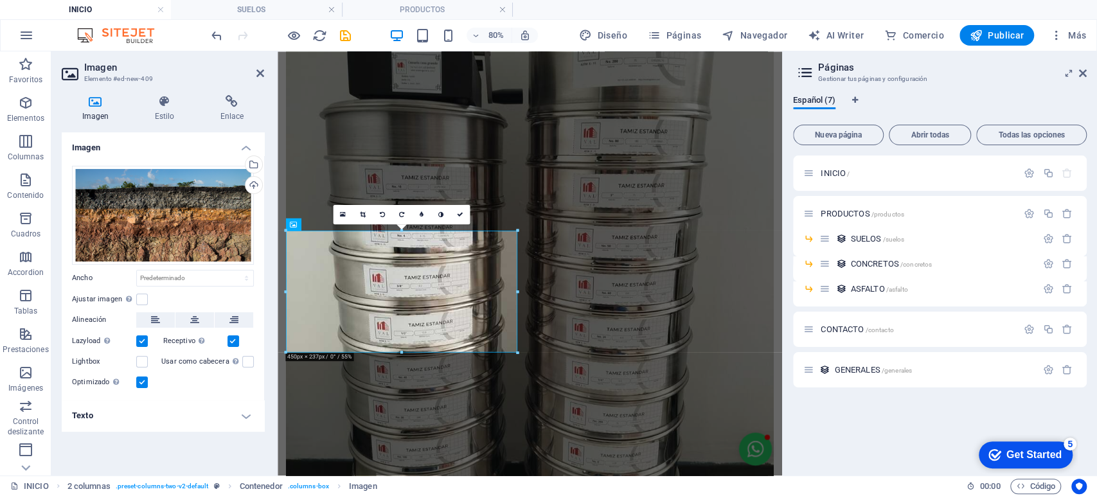
click at [206, 411] on h4 "Texto" at bounding box center [163, 415] width 202 height 31
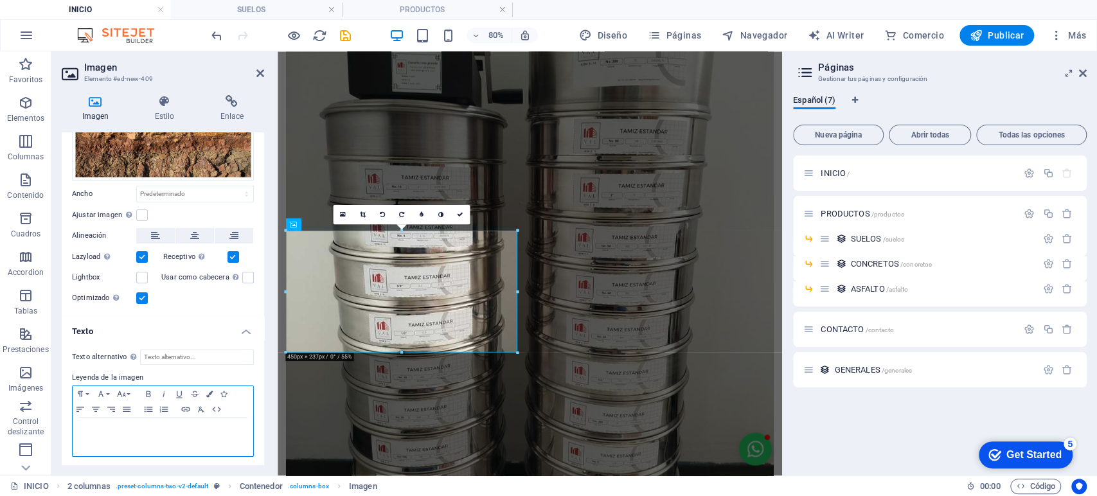
click at [116, 436] on div at bounding box center [163, 437] width 181 height 39
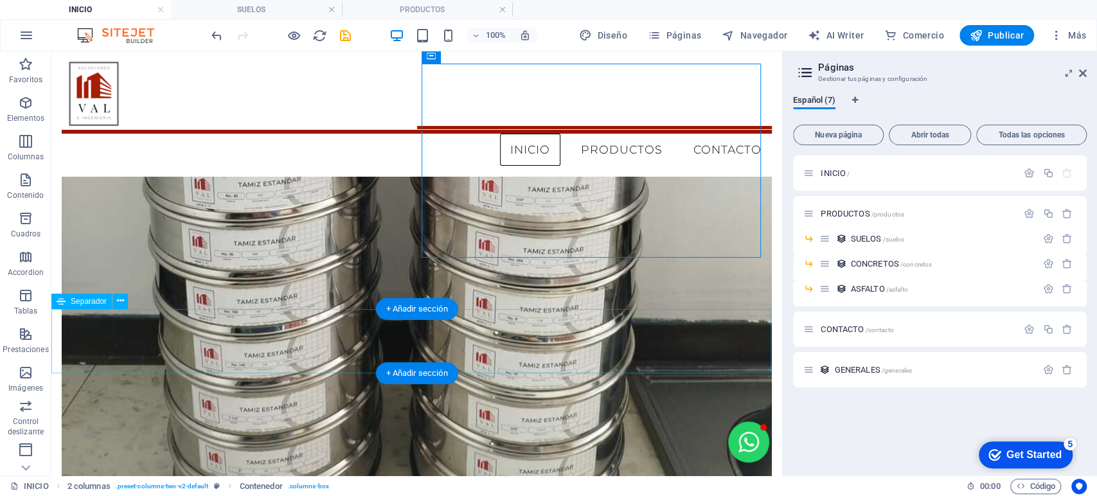
scroll to position [1135, 0]
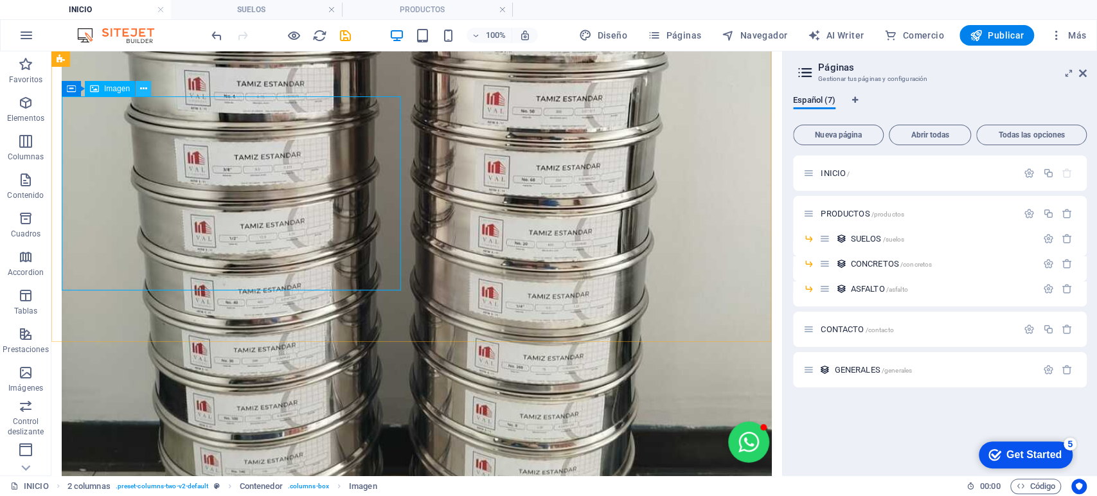
click at [143, 90] on icon at bounding box center [143, 88] width 7 height 13
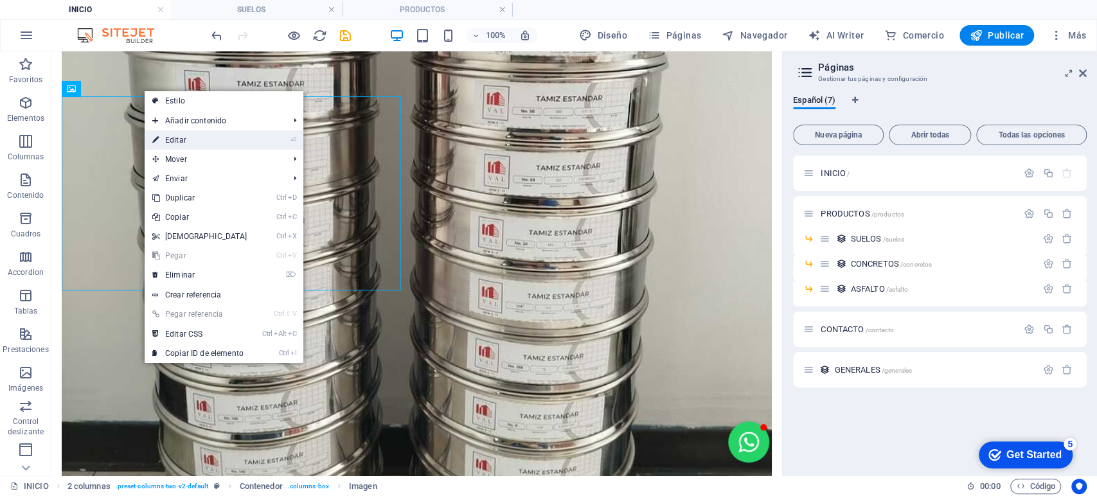
click at [179, 139] on link "⏎ Editar" at bounding box center [200, 139] width 111 height 19
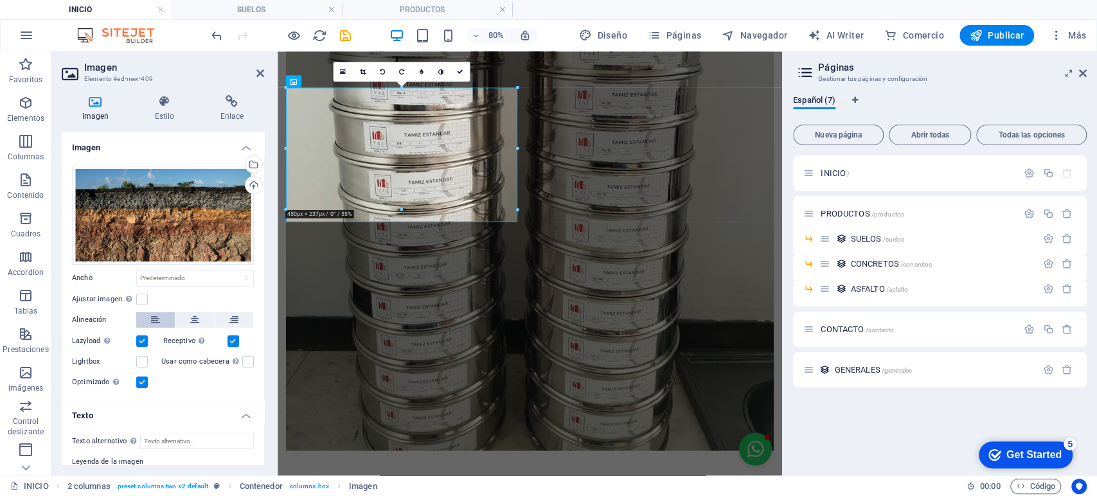
scroll to position [84, 0]
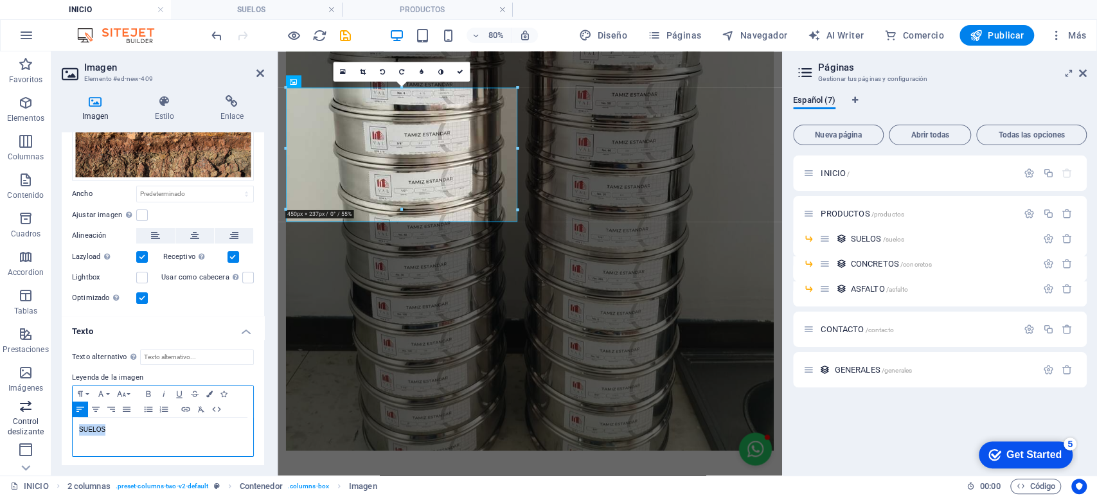
drag, startPoint x: 114, startPoint y: 431, endPoint x: 41, endPoint y: 426, distance: 73.4
click at [41, 426] on section "Favoritos Elementos Columnas Contenido [PERSON_NAME] Accordion Tablas Prestacio…" at bounding box center [391, 263] width 782 height 424
click at [151, 389] on icon "button" at bounding box center [148, 394] width 15 height 10
click at [125, 394] on icon "button" at bounding box center [121, 394] width 9 height 6
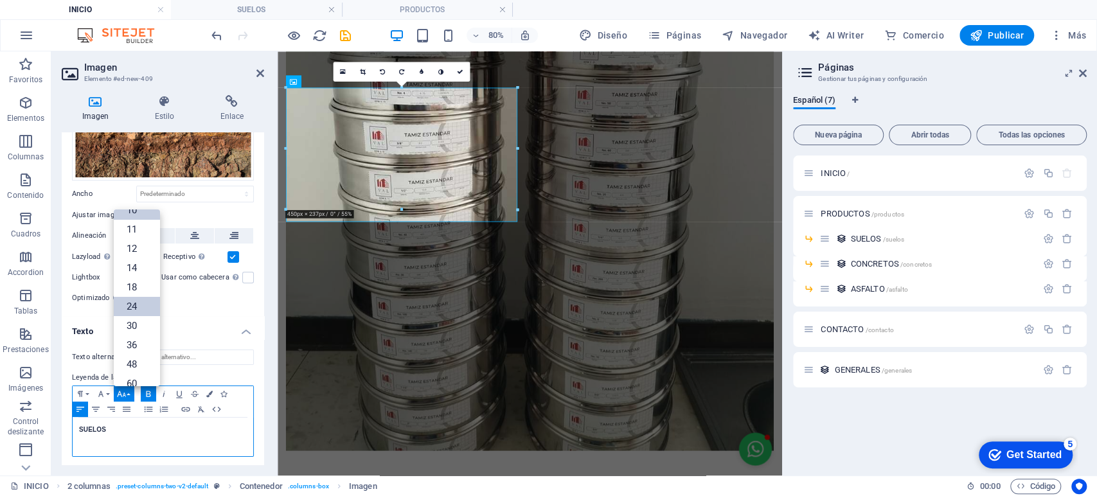
click at [135, 298] on link "24" at bounding box center [137, 306] width 46 height 19
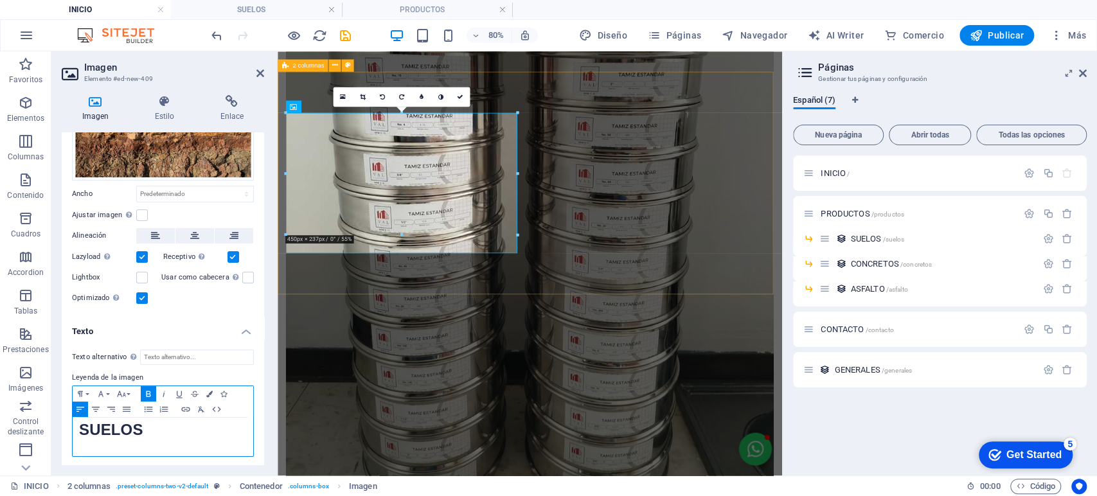
scroll to position [1058, 0]
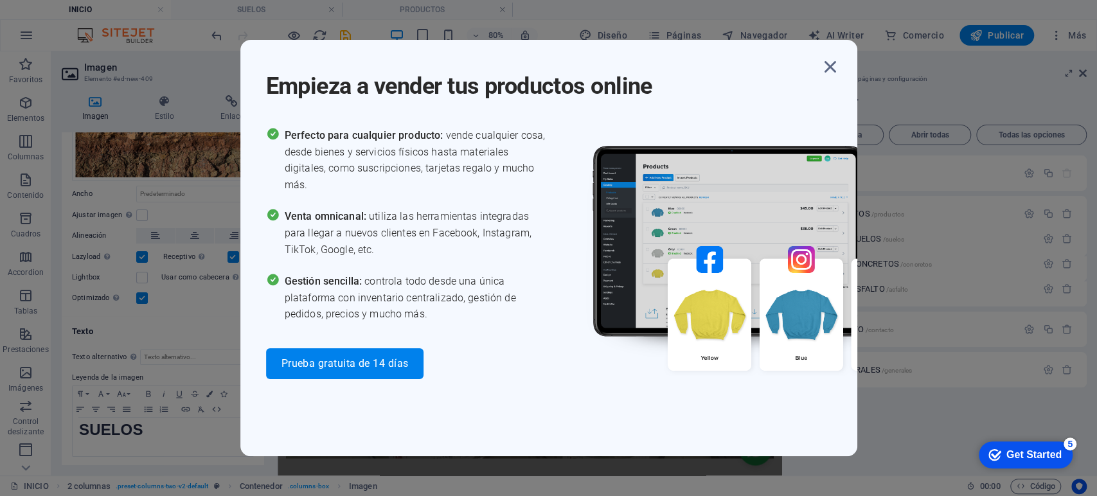
click at [552, 354] on div "Empieza a vender tus productos online Perfecto para cualquier producto: vende c…" at bounding box center [548, 248] width 617 height 416
click at [835, 53] on div "Empieza a vender tus productos online Perfecto para cualquier producto: vende c…" at bounding box center [548, 248] width 617 height 416
click at [833, 57] on icon "button" at bounding box center [830, 66] width 23 height 23
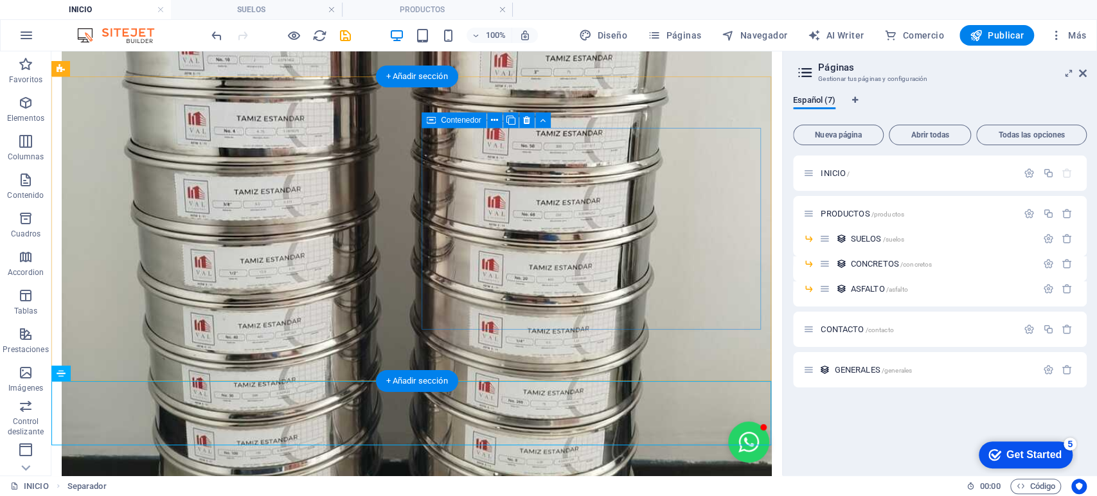
scroll to position [1104, 0]
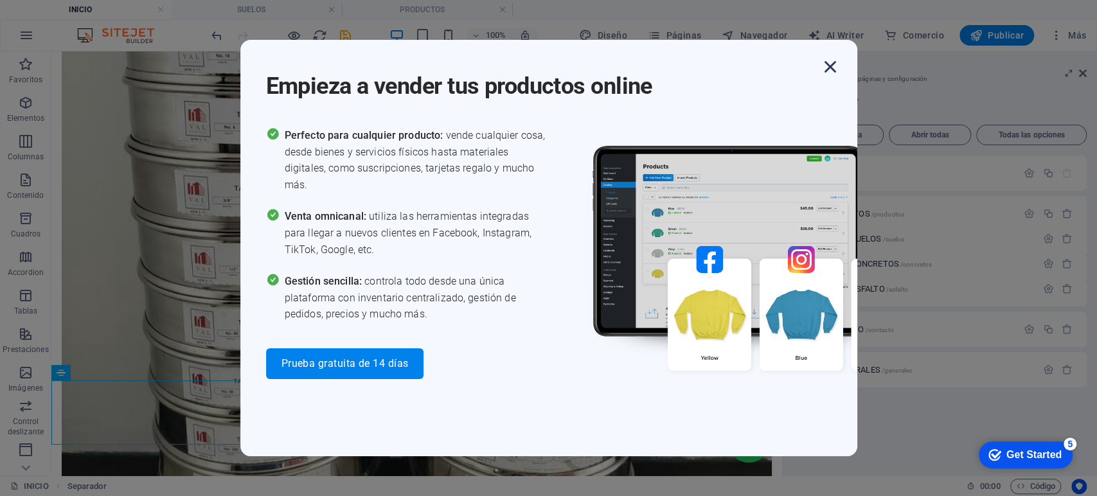
click at [833, 60] on icon "button" at bounding box center [830, 66] width 23 height 23
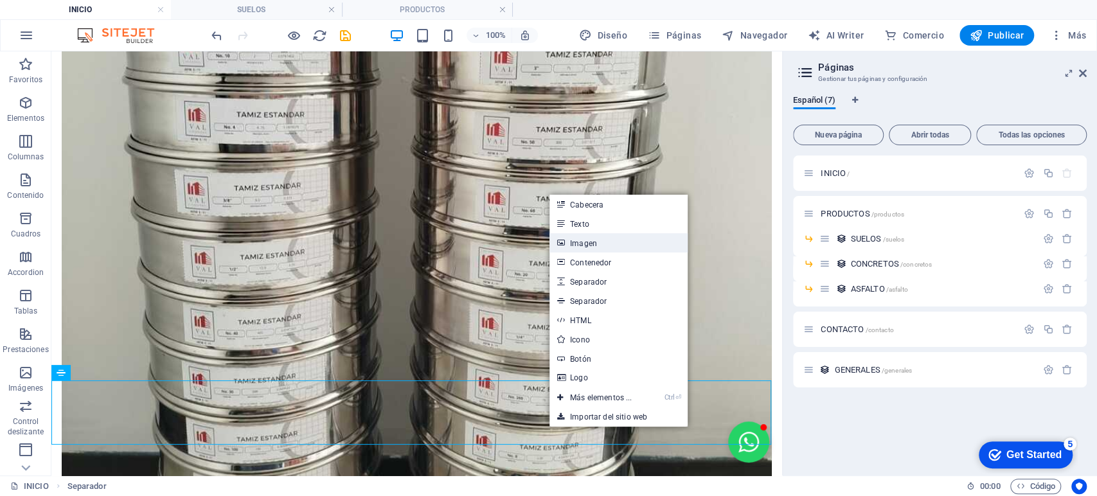
click at [584, 240] on link "Imagen" at bounding box center [618, 242] width 138 height 19
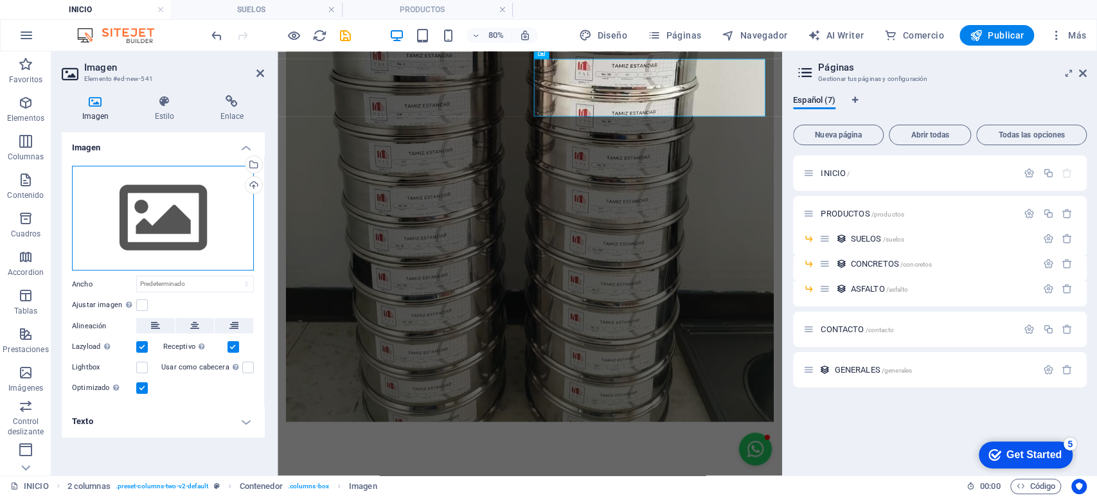
click at [157, 241] on div "Arrastra archivos aquí, haz clic para escoger archivos o selecciona archivos de…" at bounding box center [163, 218] width 182 height 105
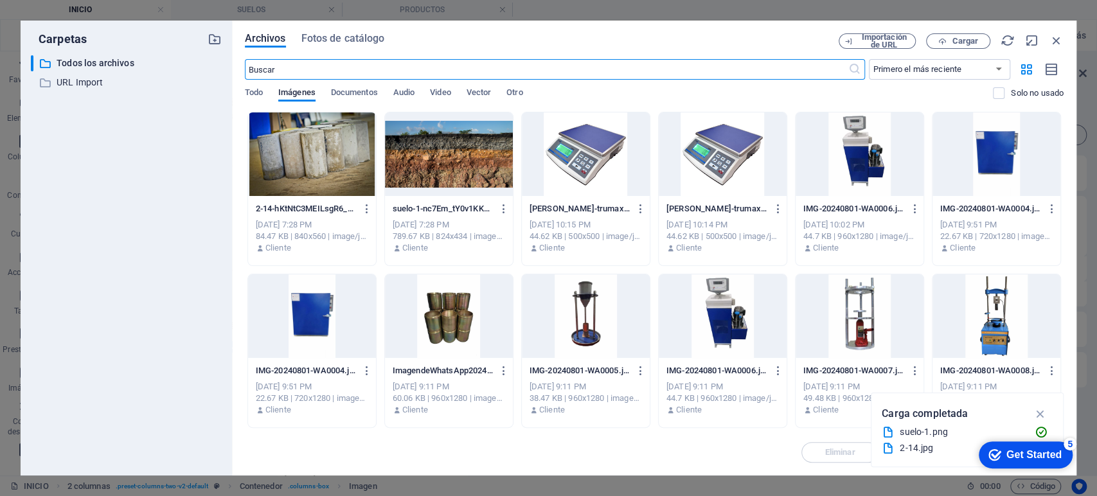
scroll to position [436, 0]
click at [295, 174] on div at bounding box center [312, 154] width 128 height 84
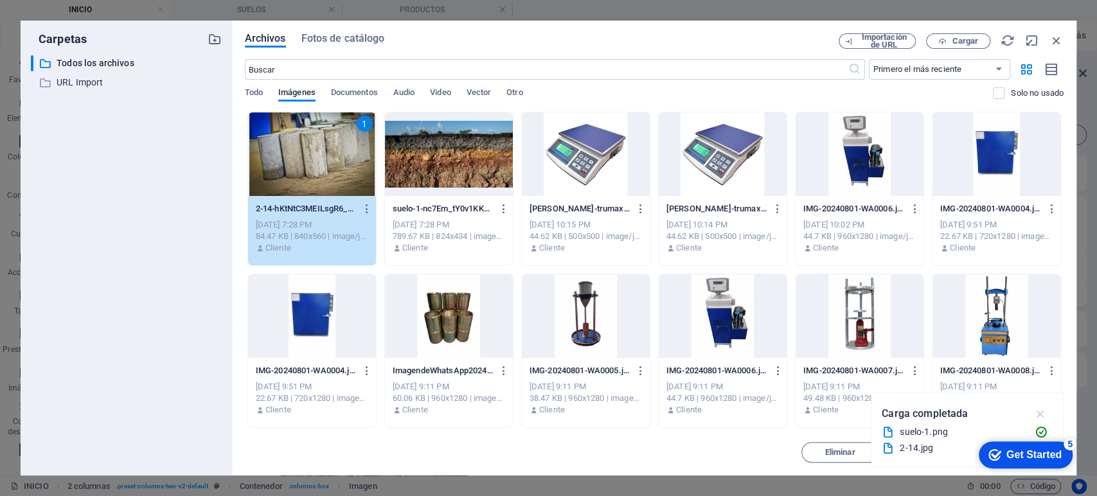
click at [1039, 415] on icon "button" at bounding box center [1040, 414] width 15 height 14
click at [1064, 448] on div "checkmark Get Started 5" at bounding box center [1026, 455] width 94 height 27
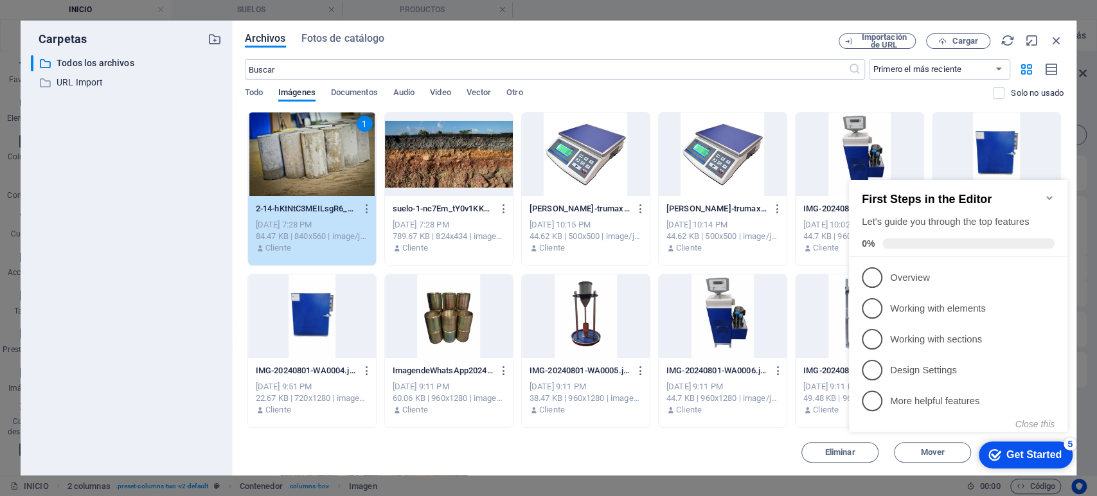
click at [1064, 448] on div "checkmark Get Started 5" at bounding box center [1026, 455] width 94 height 27
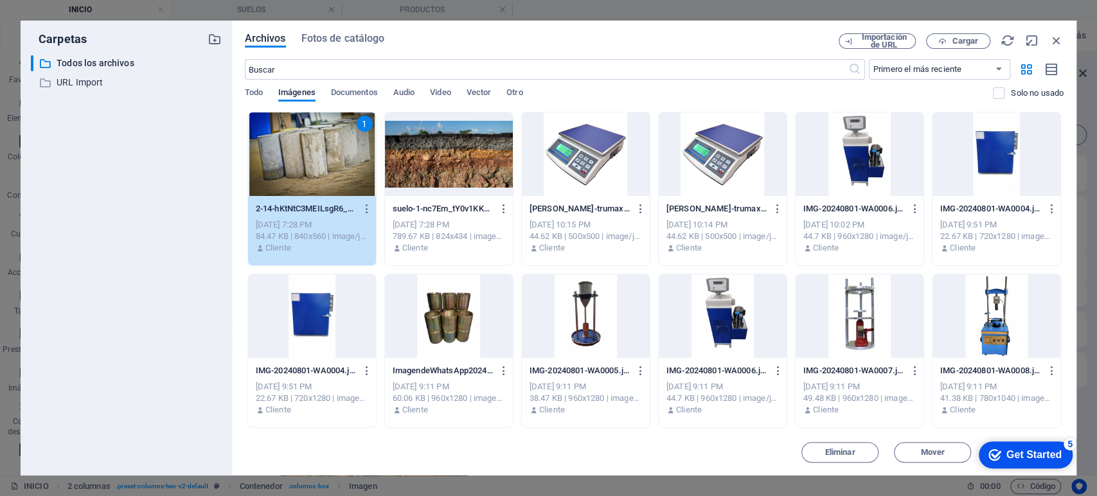
click at [1073, 469] on div "checkmark Get Started 5" at bounding box center [1026, 455] width 94 height 27
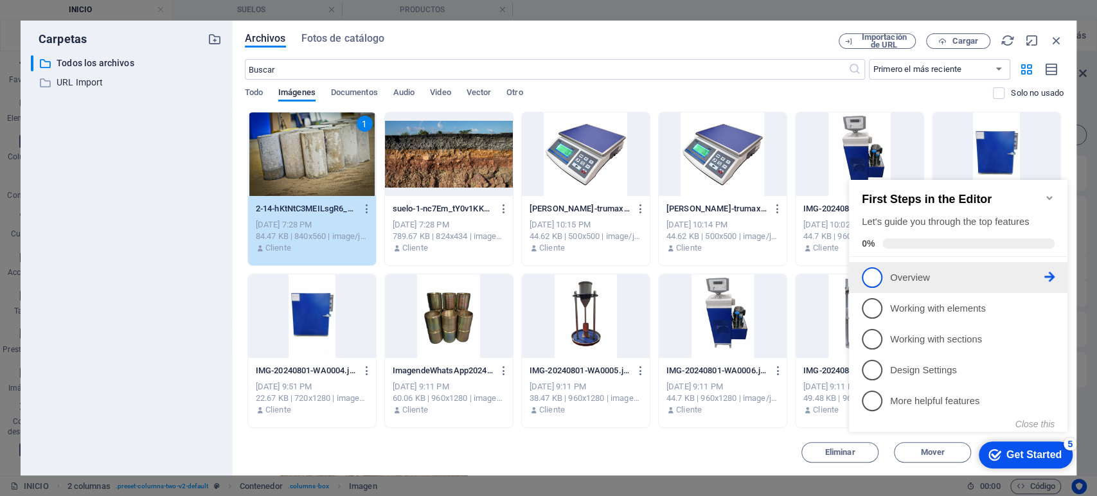
click at [891, 271] on p "Overview - incomplete" at bounding box center [967, 277] width 154 height 13
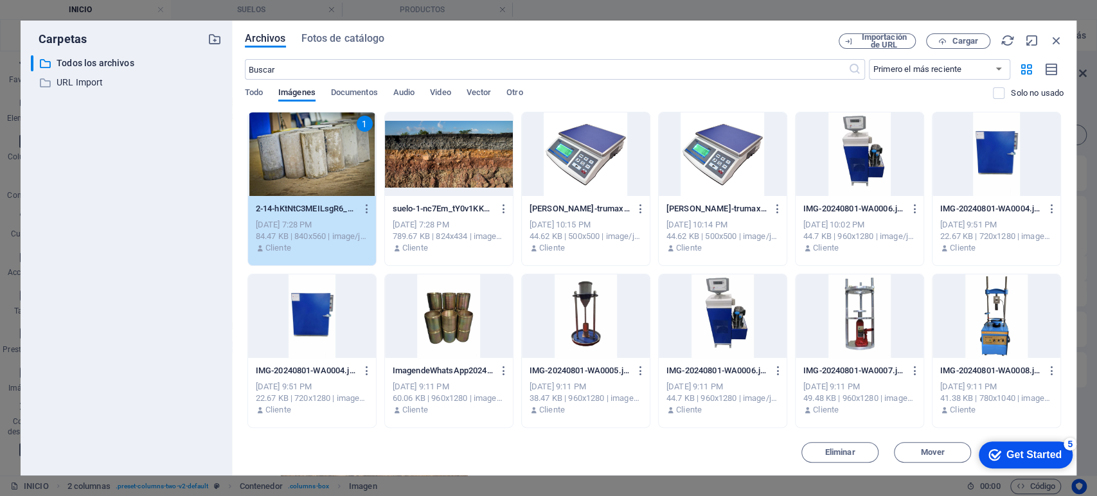
click at [990, 442] on div "checkmark Get Started 5" at bounding box center [1026, 455] width 94 height 27
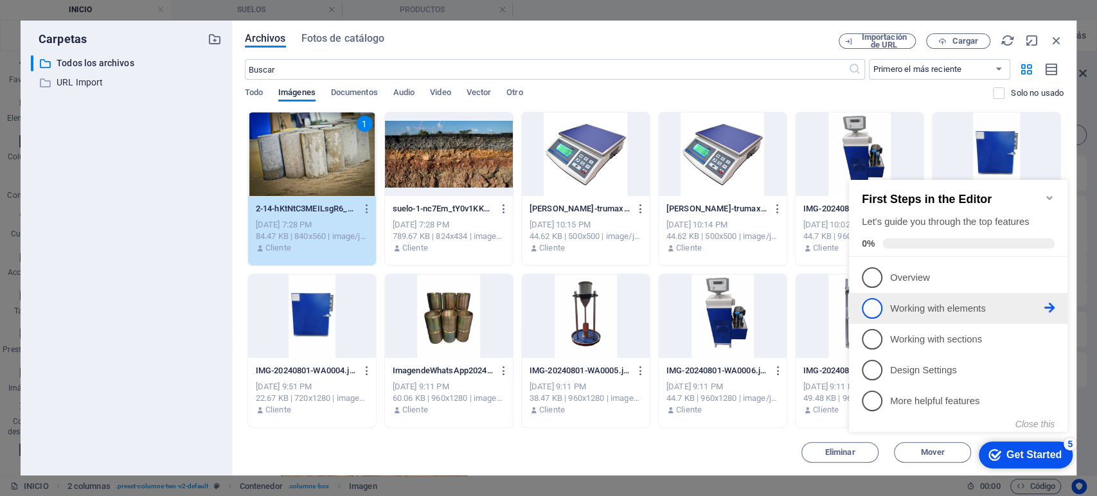
click at [929, 314] on link "2 Working with elements - incomplete" at bounding box center [958, 308] width 193 height 21
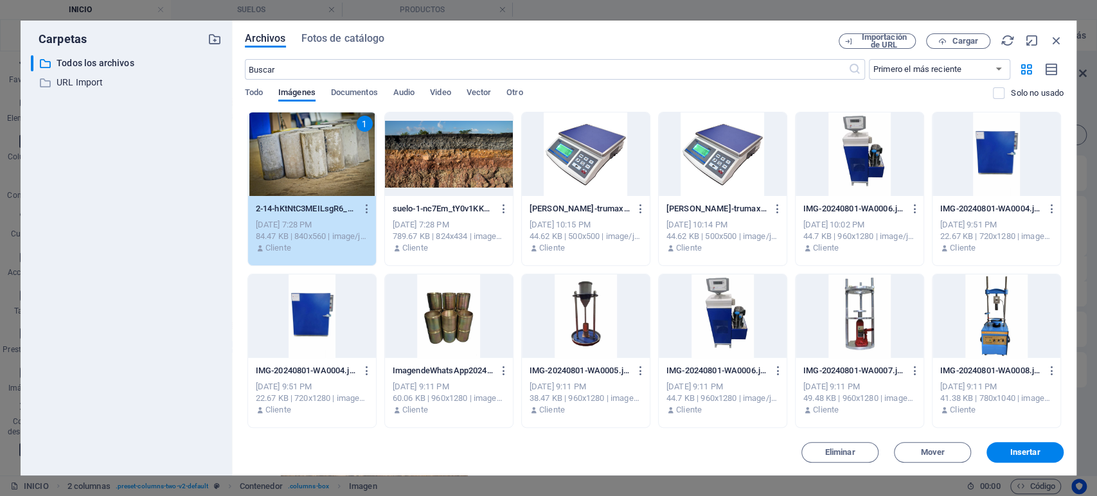
scroll to position [0, 0]
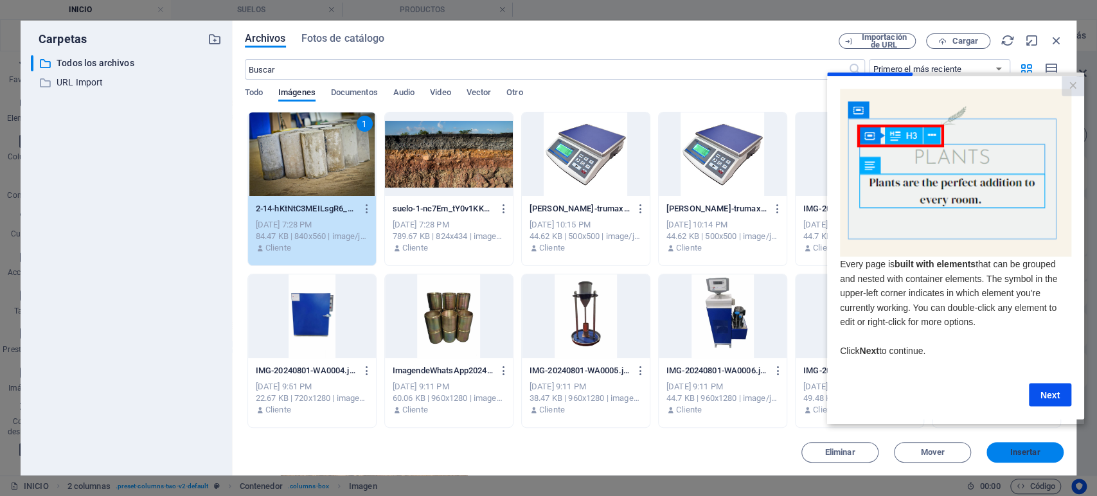
click at [1030, 461] on button "Insertar" at bounding box center [1024, 452] width 77 height 21
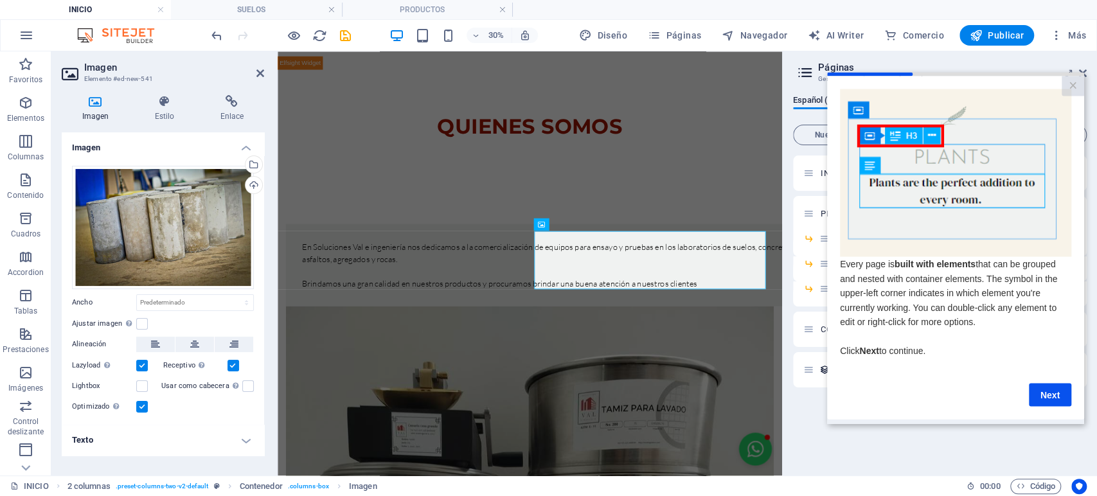
scroll to position [889, 0]
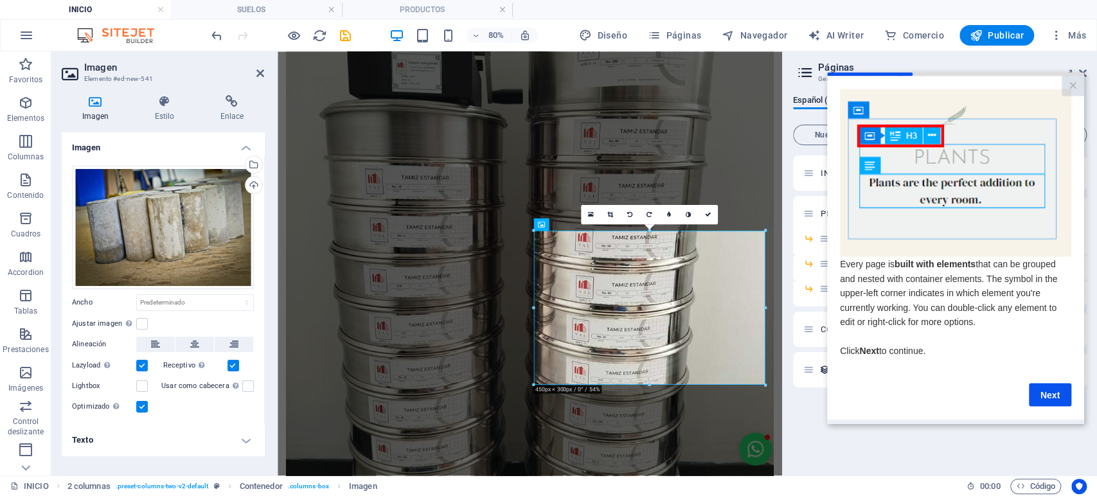
click at [222, 449] on h4 "Texto" at bounding box center [163, 440] width 202 height 31
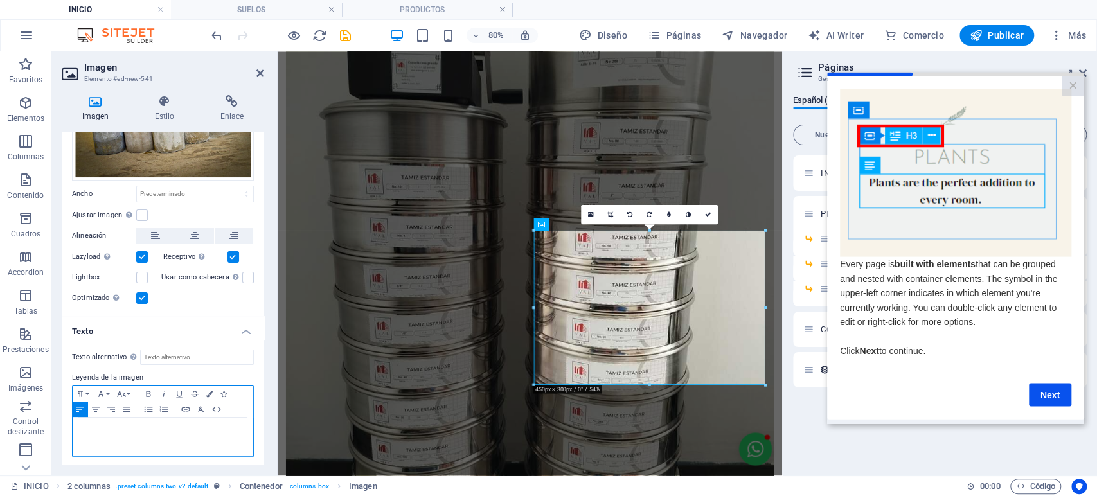
click at [113, 427] on p at bounding box center [163, 430] width 168 height 12
click at [118, 389] on icon "button" at bounding box center [121, 394] width 15 height 10
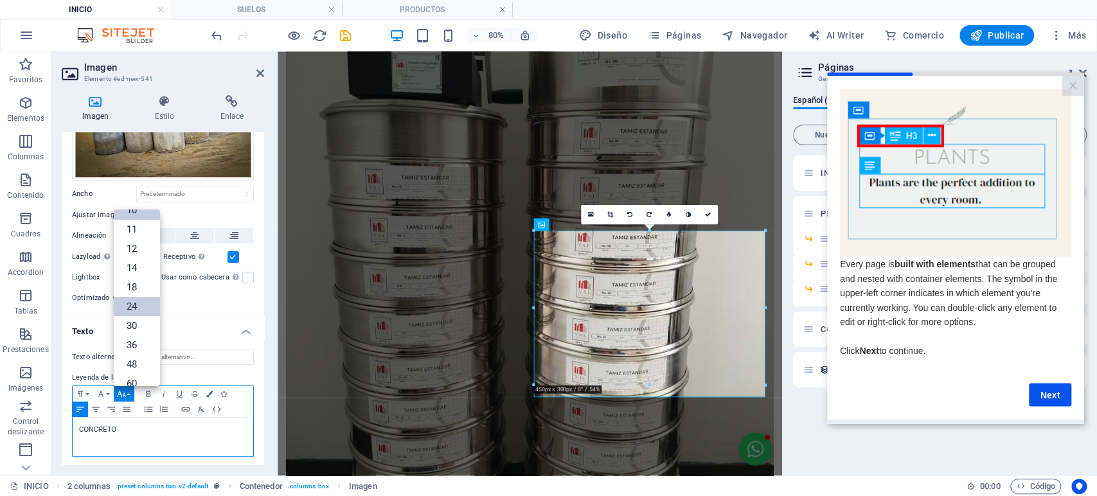
click at [131, 299] on link "24" at bounding box center [137, 306] width 46 height 19
drag, startPoint x: 129, startPoint y: 431, endPoint x: 46, endPoint y: 425, distance: 83.1
click at [46, 425] on section "Favoritos Elementos Columnas Contenido [PERSON_NAME] Accordion Tablas Prestacio…" at bounding box center [391, 263] width 782 height 424
click at [144, 392] on icon "button" at bounding box center [148, 394] width 15 height 10
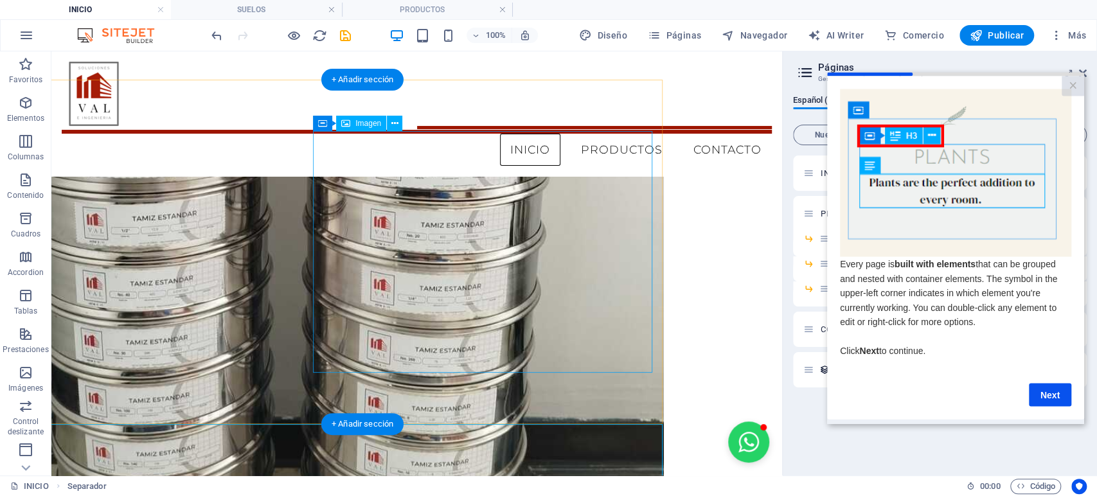
scroll to position [1102, 108]
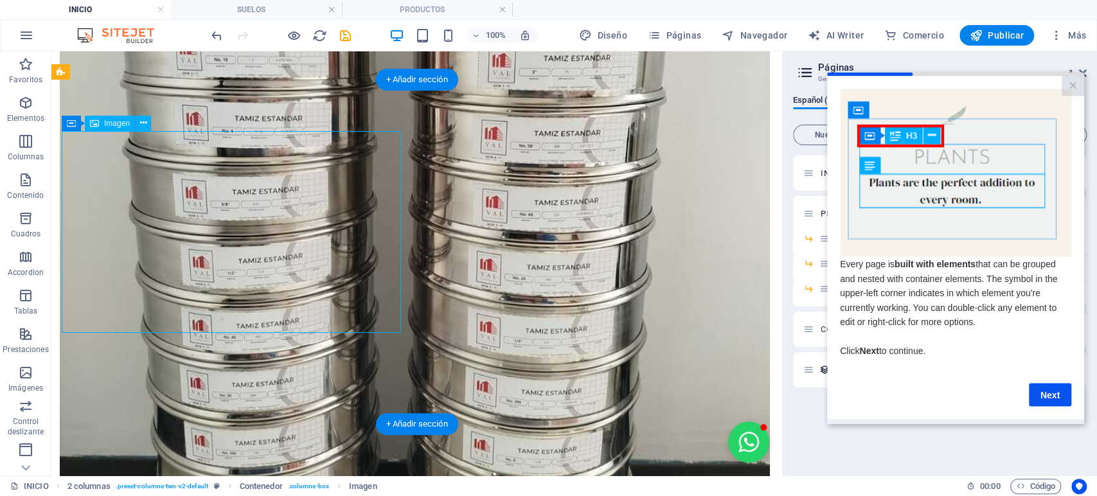
scroll to position [1100, 0]
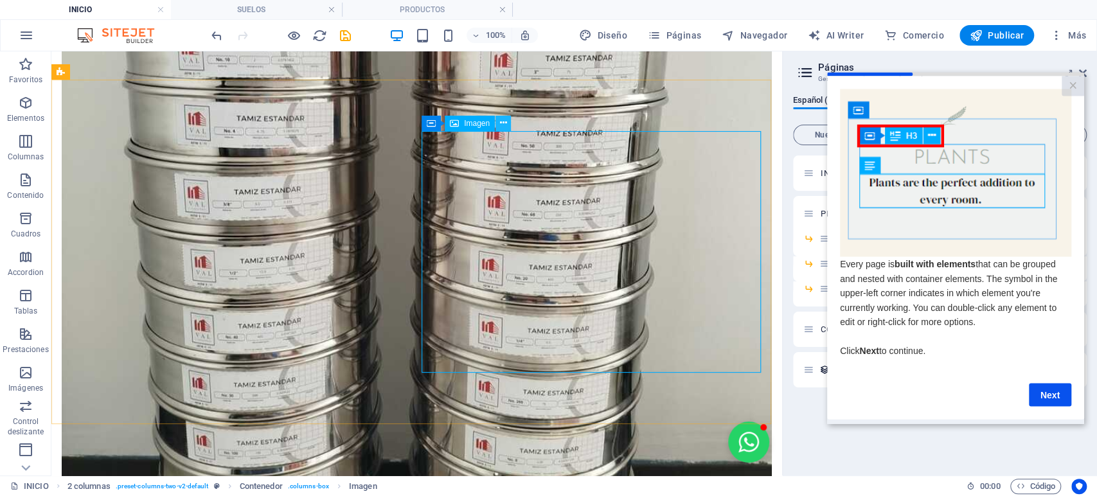
click at [503, 123] on icon at bounding box center [503, 122] width 7 height 13
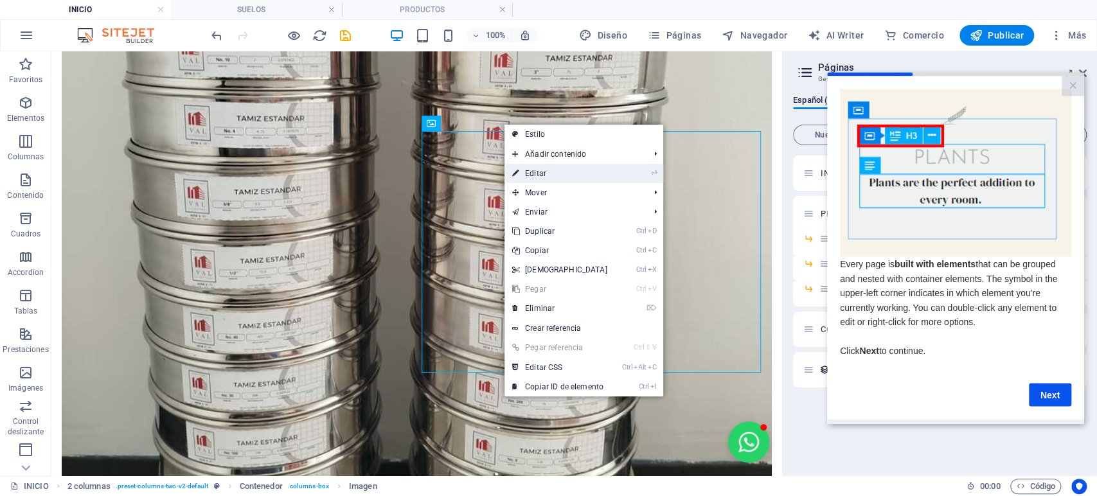
click at [541, 170] on link "⏎ Editar" at bounding box center [559, 173] width 111 height 19
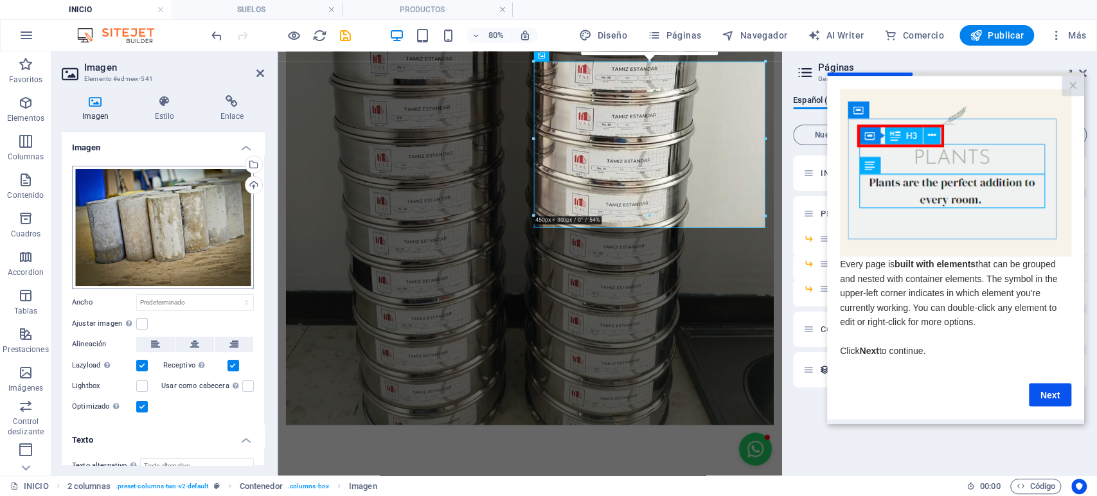
scroll to position [37, 0]
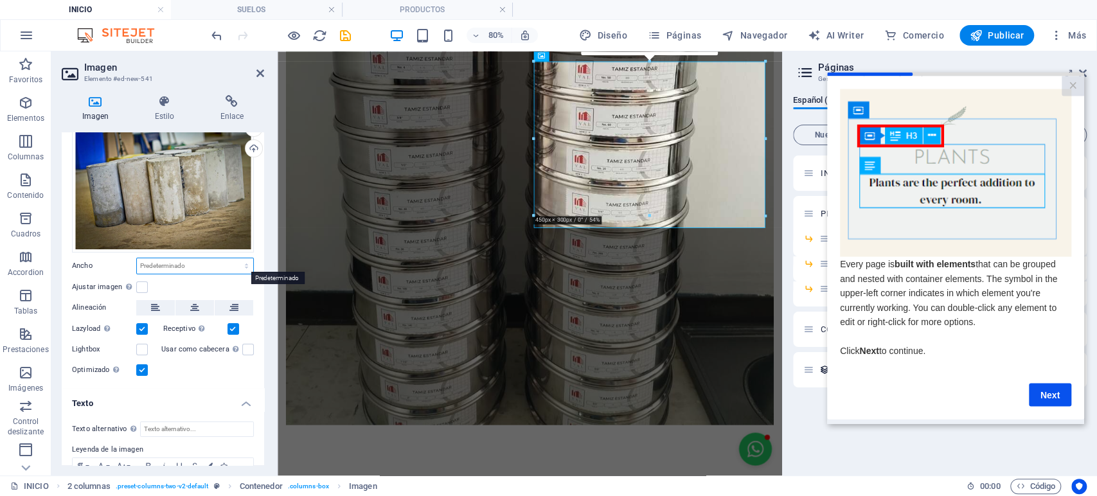
click at [175, 258] on select "Predeterminado automático px rem % em vh vw" at bounding box center [195, 265] width 116 height 15
select select "px"
click at [233, 258] on select "Predeterminado automático px rem % em vh vw" at bounding box center [195, 265] width 116 height 15
type input "450"
click at [256, 271] on div "Arrastra archivos aquí, haz clic para escoger archivos o selecciona archivos de…" at bounding box center [163, 253] width 202 height 269
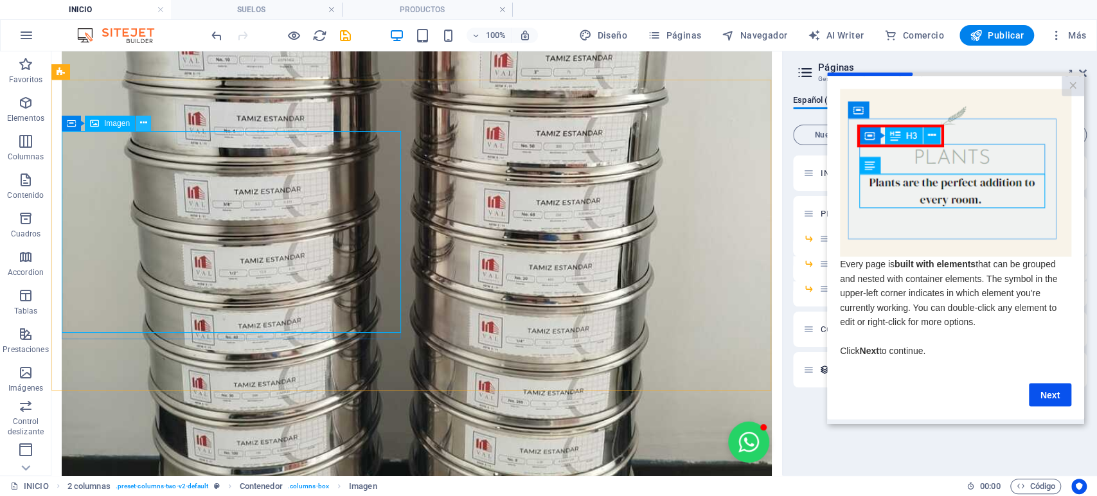
click at [140, 119] on icon at bounding box center [143, 122] width 7 height 13
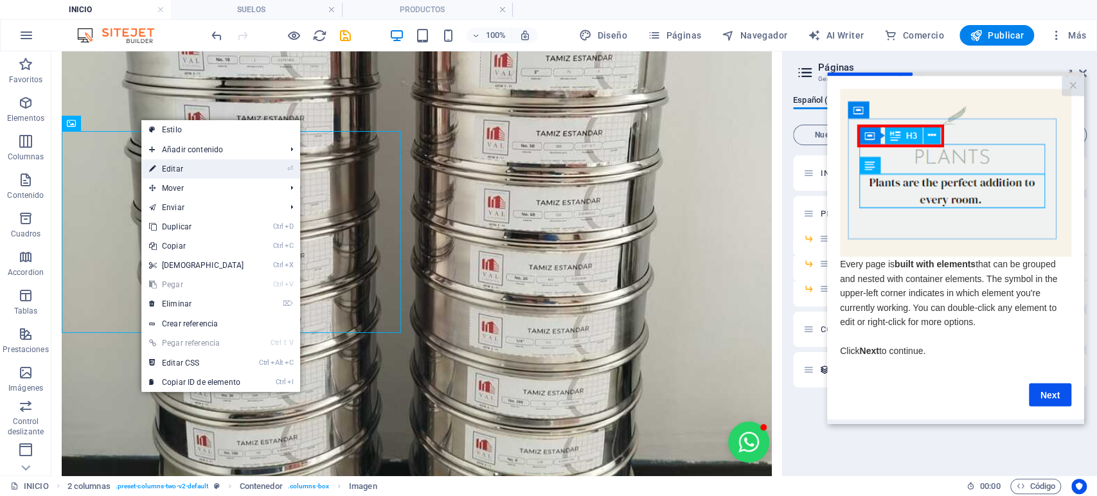
click at [190, 166] on link "⏎ Editar" at bounding box center [196, 168] width 111 height 19
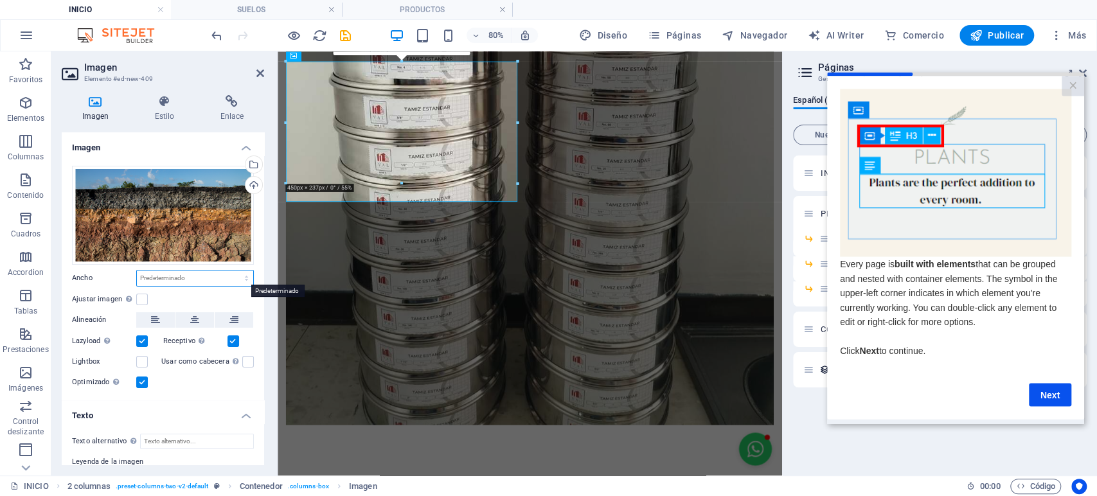
click at [208, 271] on select "Predeterminado automático px rem % em vh vw" at bounding box center [195, 278] width 116 height 15
select select "px"
click at [233, 271] on select "Predeterminado automático px rem % em vh vw" at bounding box center [195, 278] width 116 height 15
type input "450"
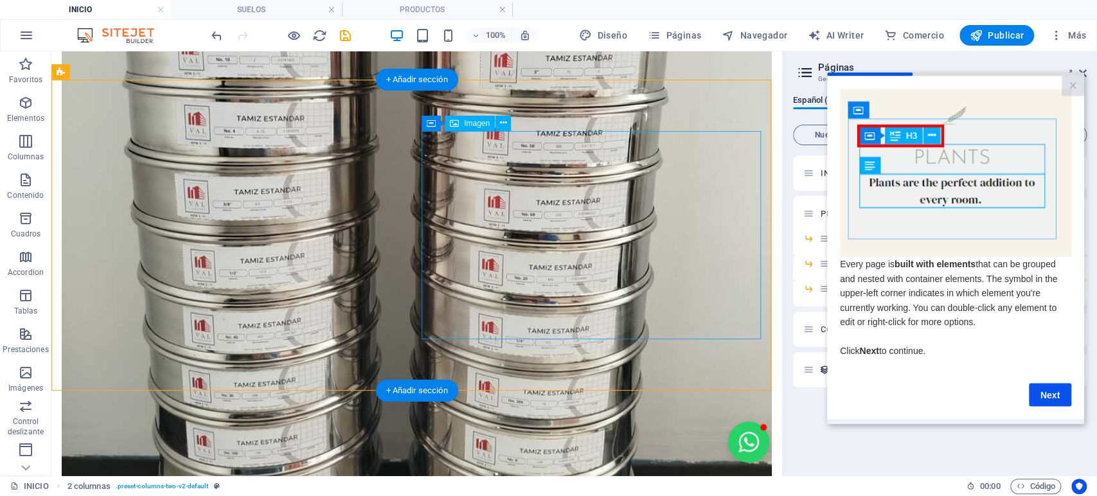
select select "px"
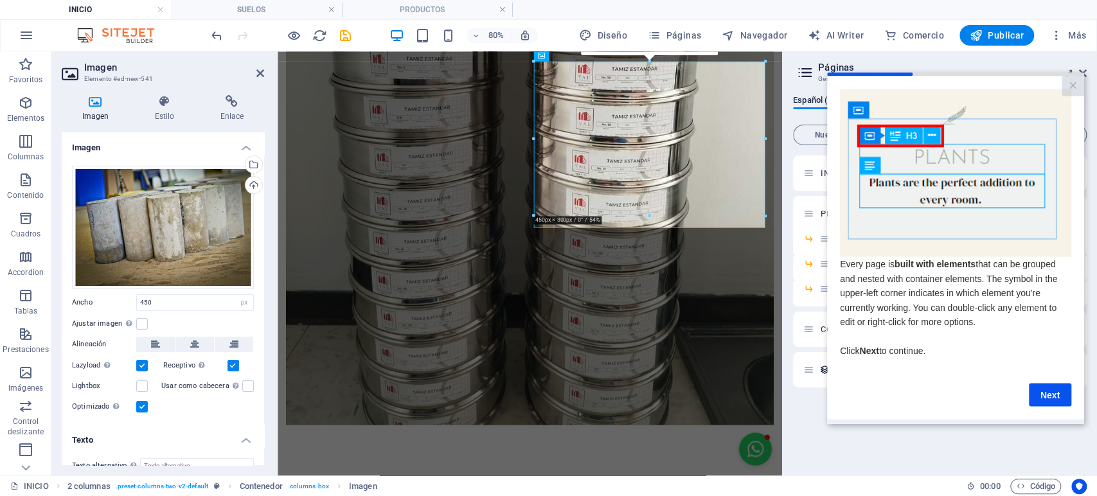
click at [763, 215] on div at bounding box center [765, 216] width 6 height 6
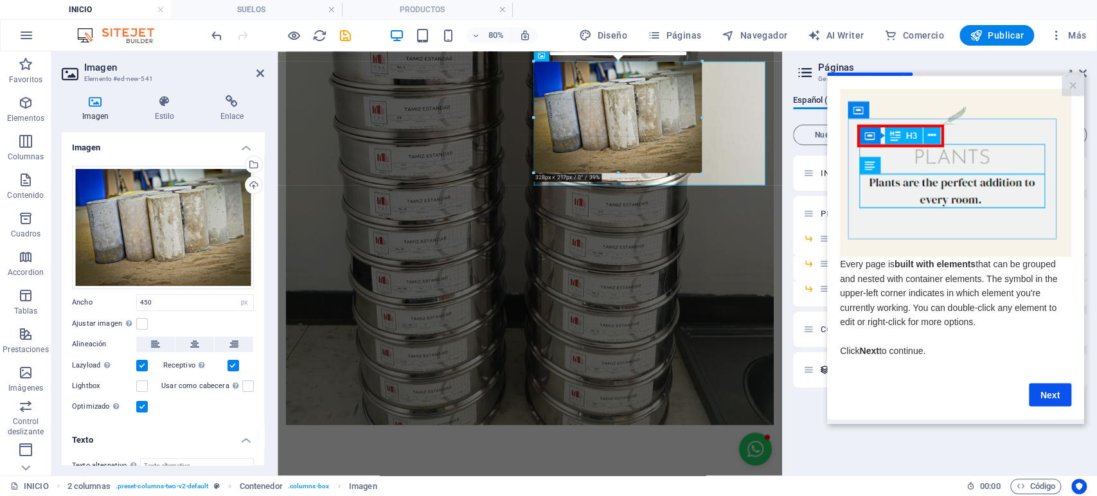
drag, startPoint x: 763, startPoint y: 215, endPoint x: 544, endPoint y: 133, distance: 233.3
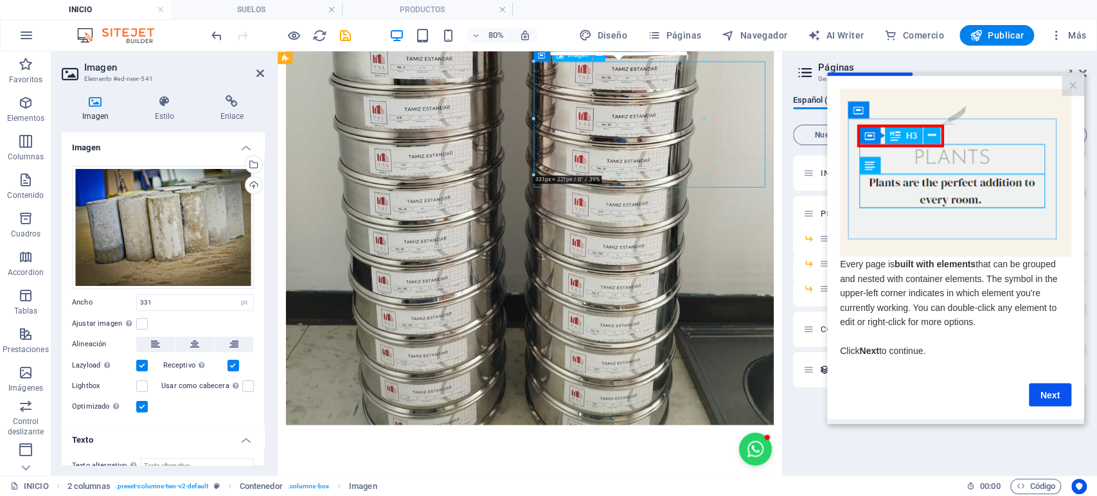
drag, startPoint x: 828, startPoint y: 189, endPoint x: 838, endPoint y: 200, distance: 15.0
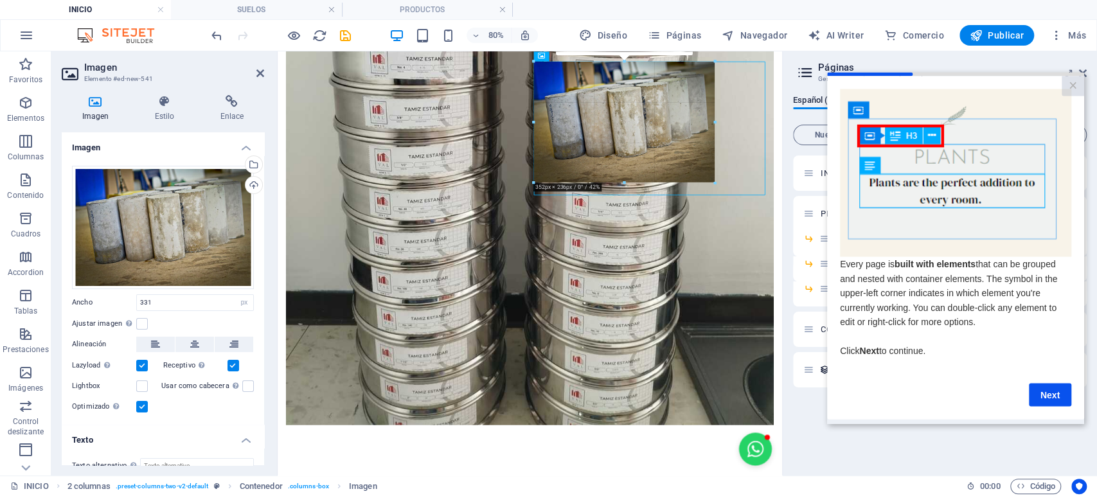
drag, startPoint x: 704, startPoint y: 174, endPoint x: 553, endPoint y: 166, distance: 151.8
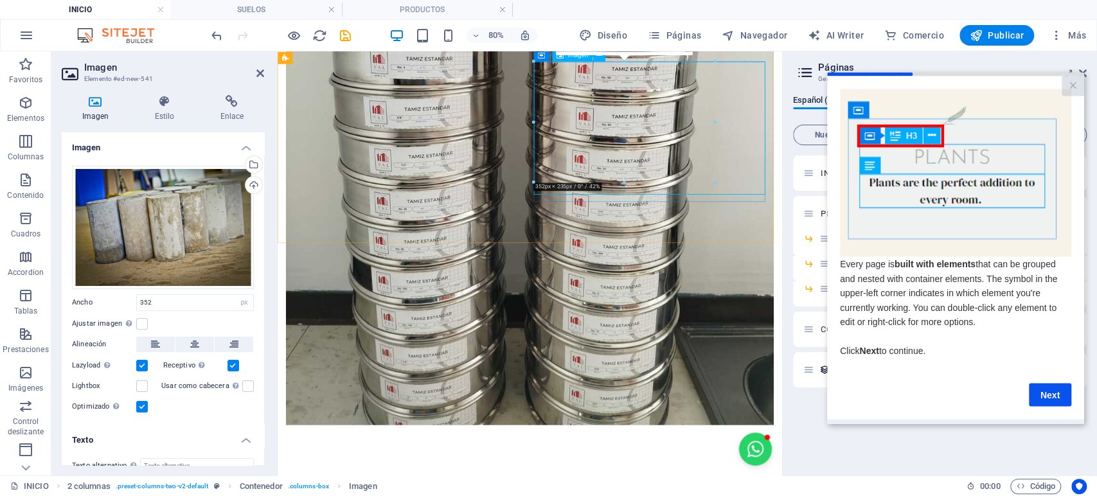
drag, startPoint x: 994, startPoint y: 174, endPoint x: 852, endPoint y: 140, distance: 145.9
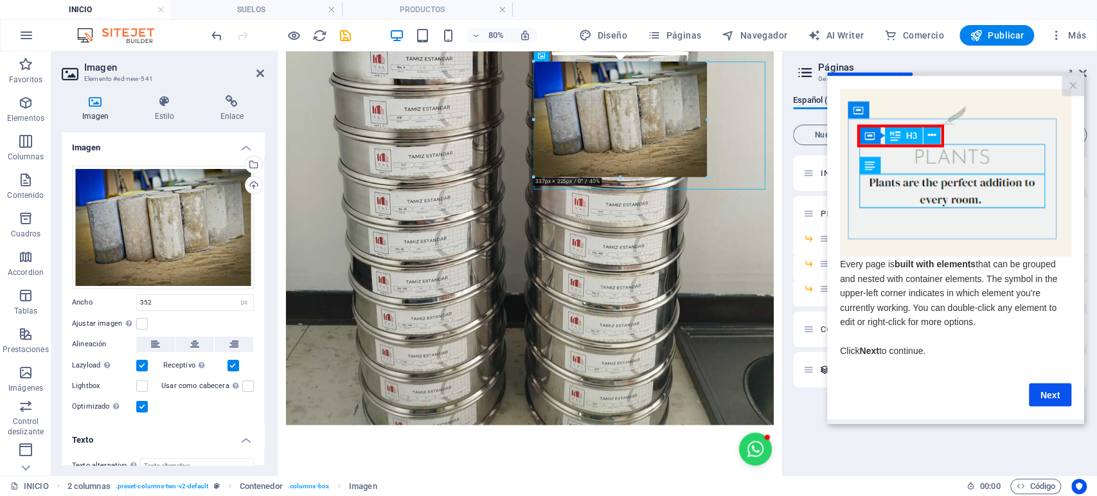
click at [706, 208] on div at bounding box center [525, 131] width 495 height 222
type input "337"
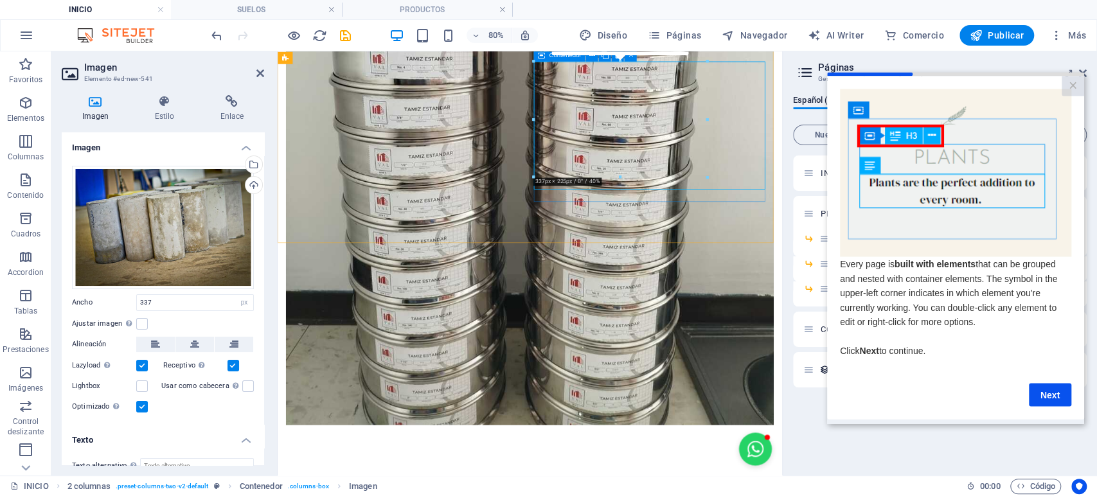
drag, startPoint x: 987, startPoint y: 230, endPoint x: 857, endPoint y: 229, distance: 129.8
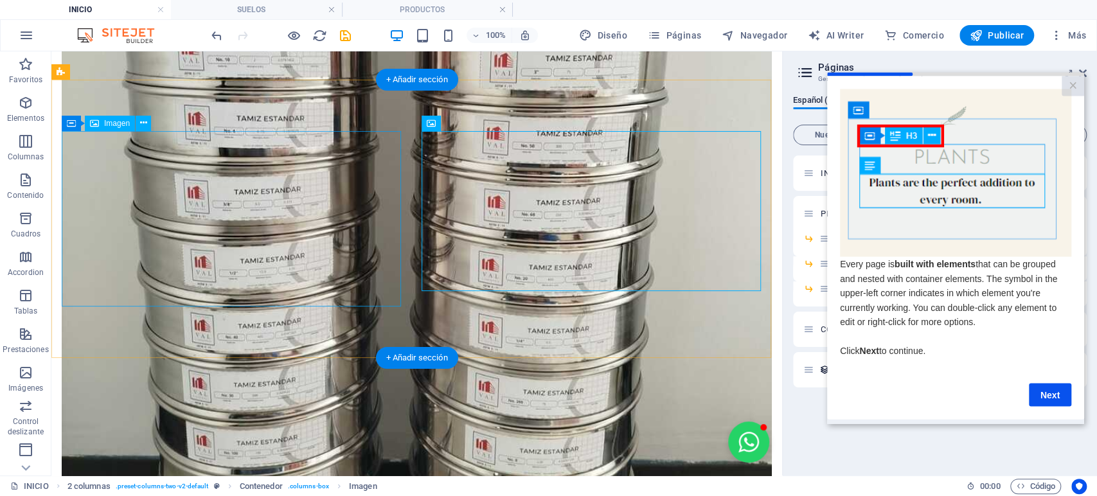
select select "px"
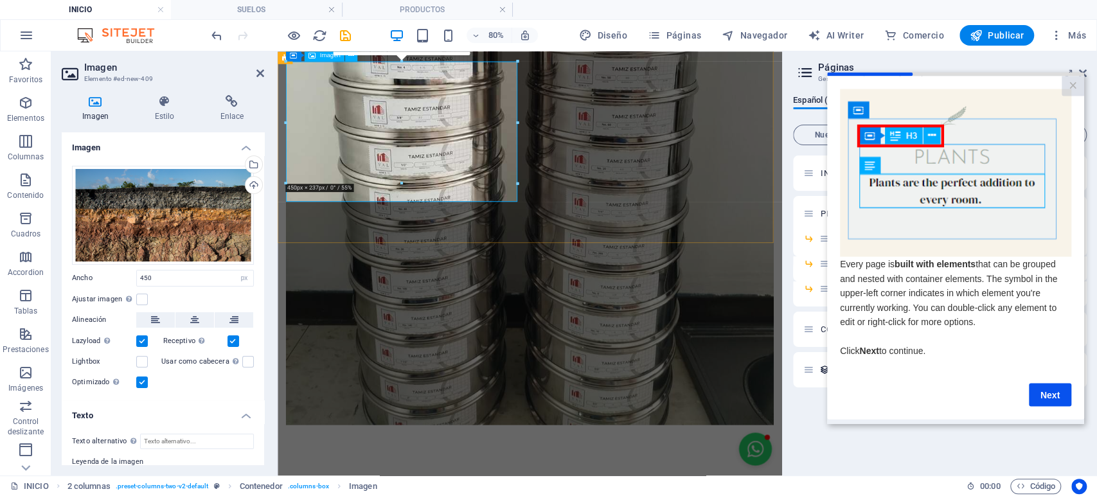
drag, startPoint x: 797, startPoint y: 235, endPoint x: 533, endPoint y: 201, distance: 265.7
click at [143, 300] on label at bounding box center [142, 300] width 12 height 12
click at [0, 0] on input "Ajustar imagen Ajustar imagen automáticamente a un ancho y alto fijo" at bounding box center [0, 0] width 0 height 0
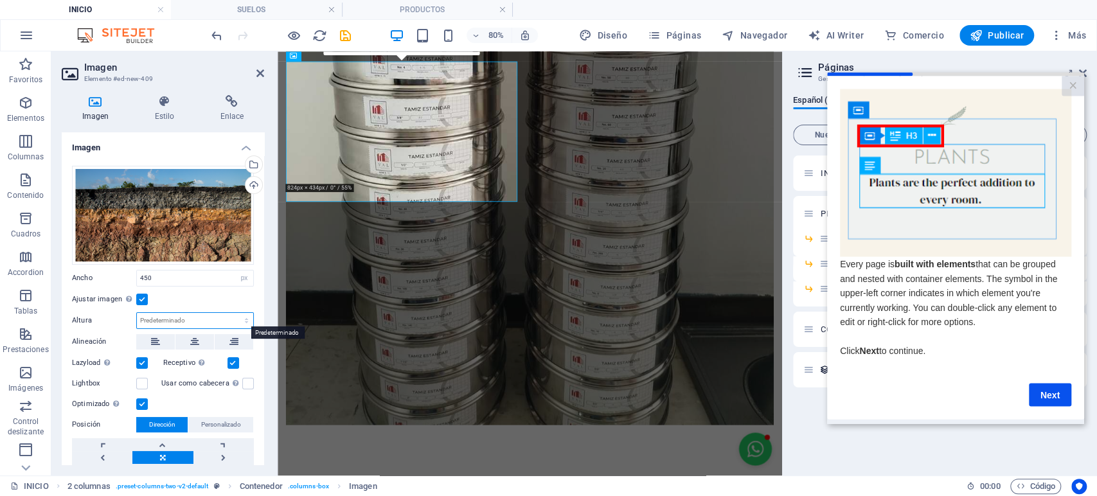
click at [161, 316] on select "Predeterminado automático px" at bounding box center [195, 320] width 116 height 15
select select "px"
click at [233, 313] on select "Predeterminado automático px" at bounding box center [195, 320] width 116 height 15
type input "237"
click at [210, 296] on div "Ajustar imagen Ajustar imagen automáticamente a un ancho y alto fijo" at bounding box center [163, 299] width 182 height 15
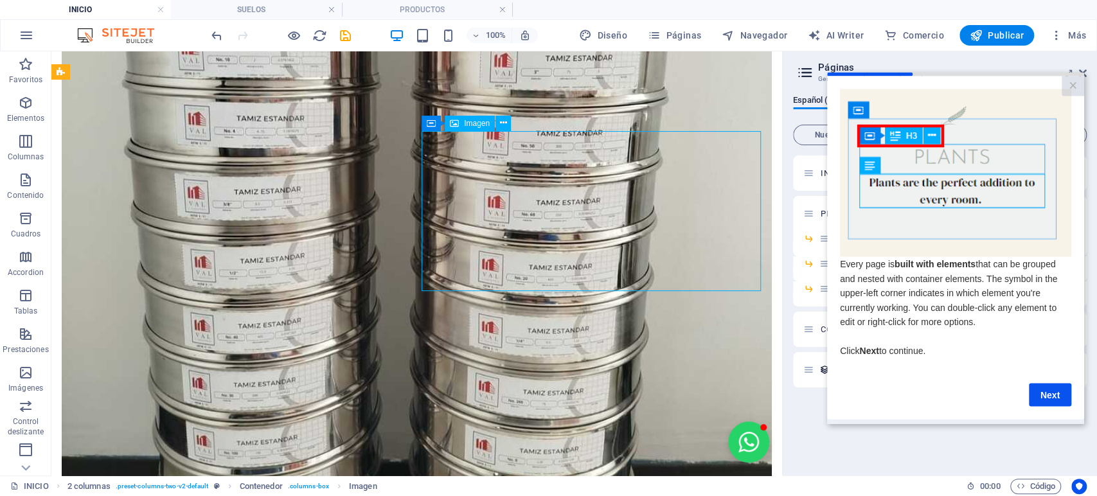
click at [504, 121] on icon at bounding box center [503, 122] width 7 height 13
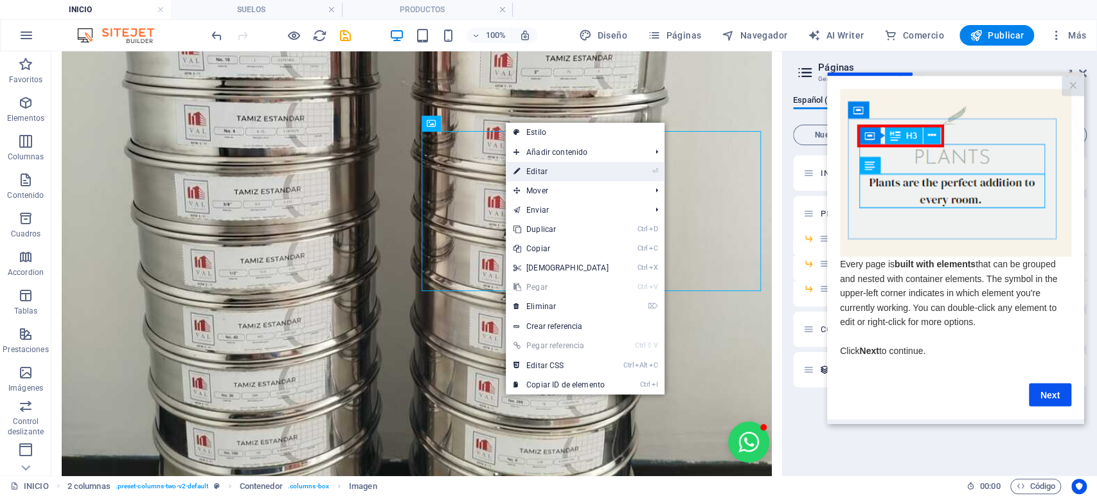
click at [542, 179] on link "⏎ Editar" at bounding box center [561, 171] width 111 height 19
select select "px"
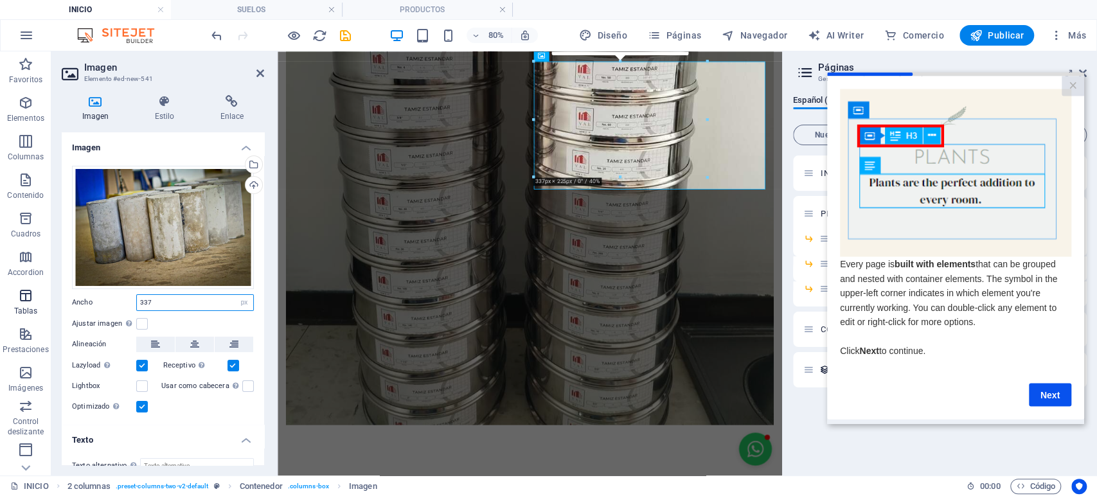
drag, startPoint x: 165, startPoint y: 307, endPoint x: 36, endPoint y: 283, distance: 130.7
click at [36, 283] on section "Favoritos Elementos Columnas Contenido [PERSON_NAME] Accordion Tablas Prestacio…" at bounding box center [391, 263] width 782 height 424
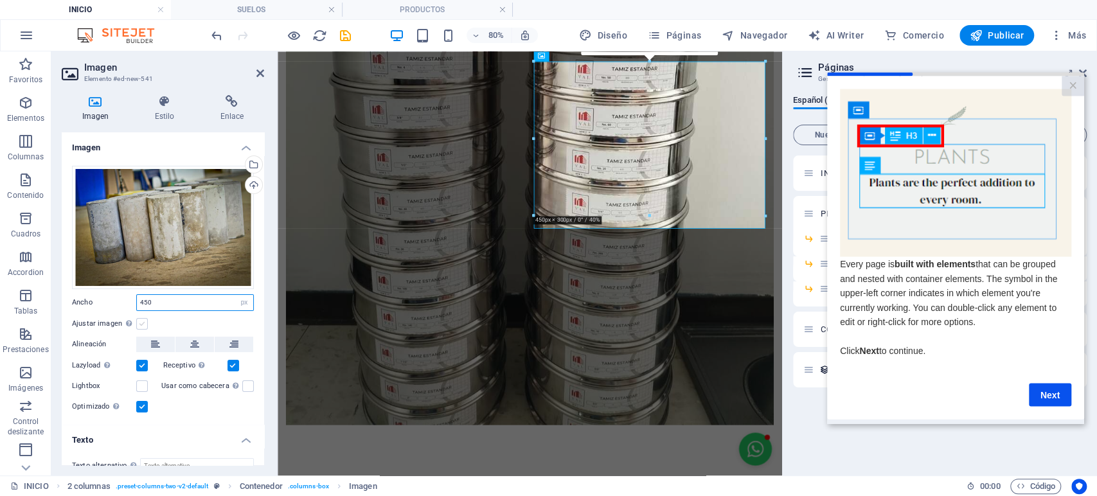
type input "450"
click at [143, 323] on label at bounding box center [142, 324] width 12 height 12
click at [0, 0] on input "Ajustar imagen Ajustar imagen automáticamente a un ancho y alto fijo" at bounding box center [0, 0] width 0 height 0
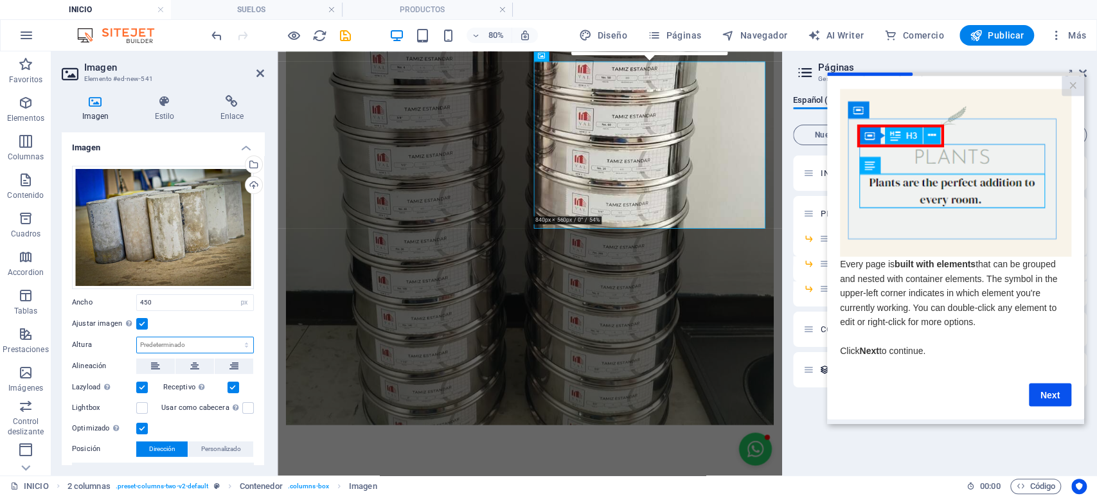
click at [180, 340] on select "Predeterminado automático px" at bounding box center [195, 344] width 116 height 15
select select "px"
click at [233, 337] on select "Predeterminado automático px" at bounding box center [195, 344] width 116 height 15
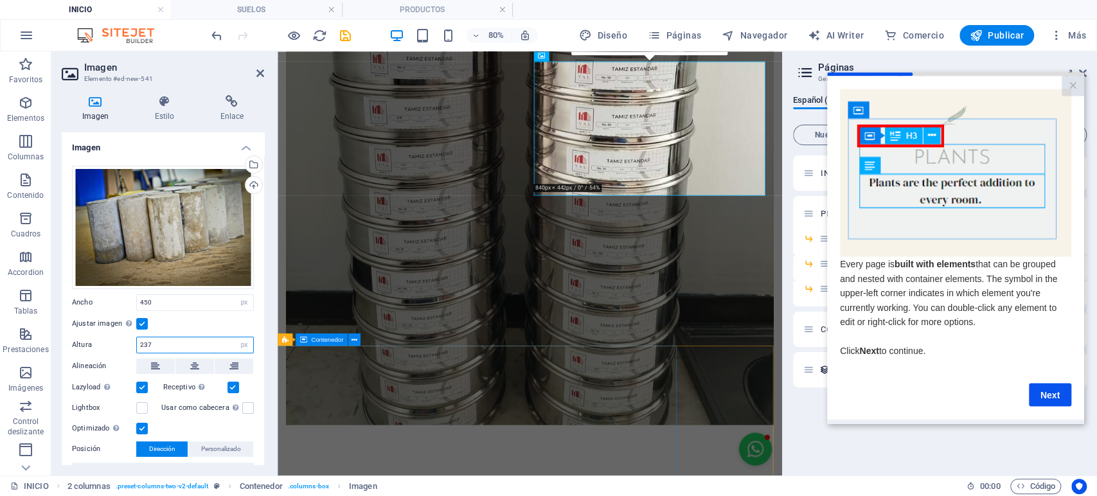
type input "237"
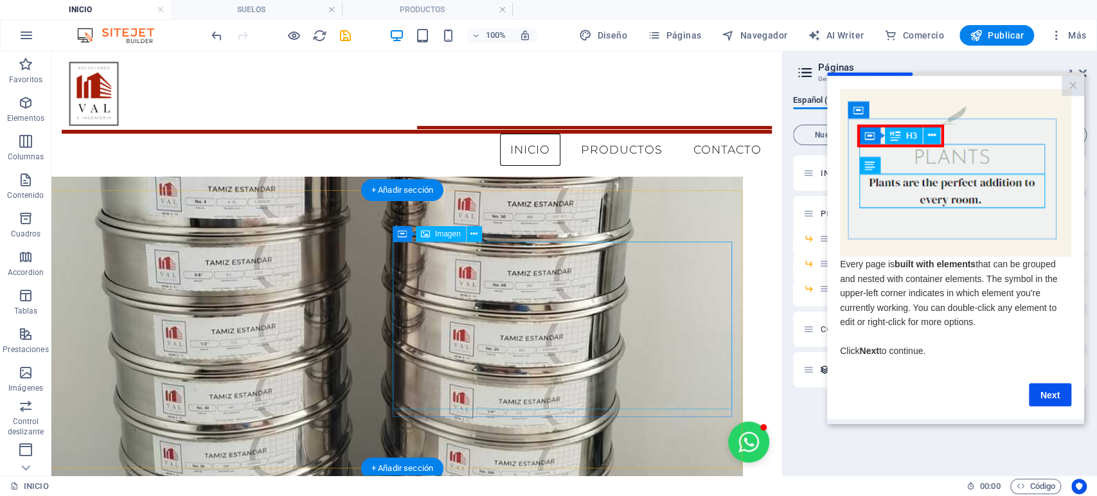
scroll to position [990, 0]
